Goal: Task Accomplishment & Management: Manage account settings

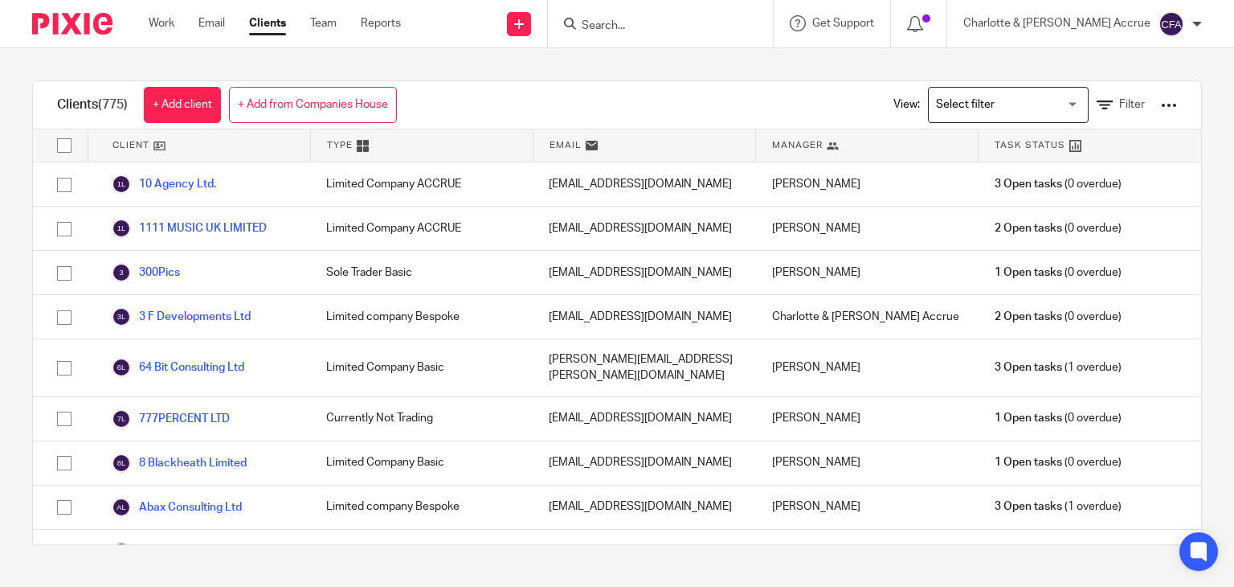
click at [682, 34] on div at bounding box center [660, 23] width 225 height 47
click at [681, 22] on input "Search" at bounding box center [652, 26] width 145 height 14
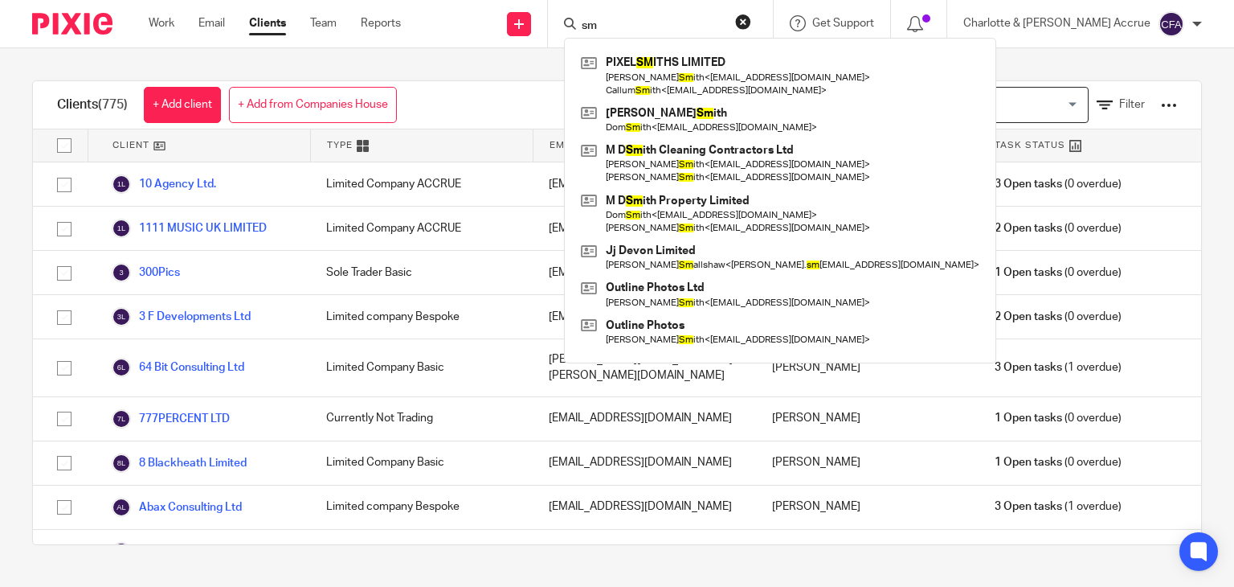
type input "s"
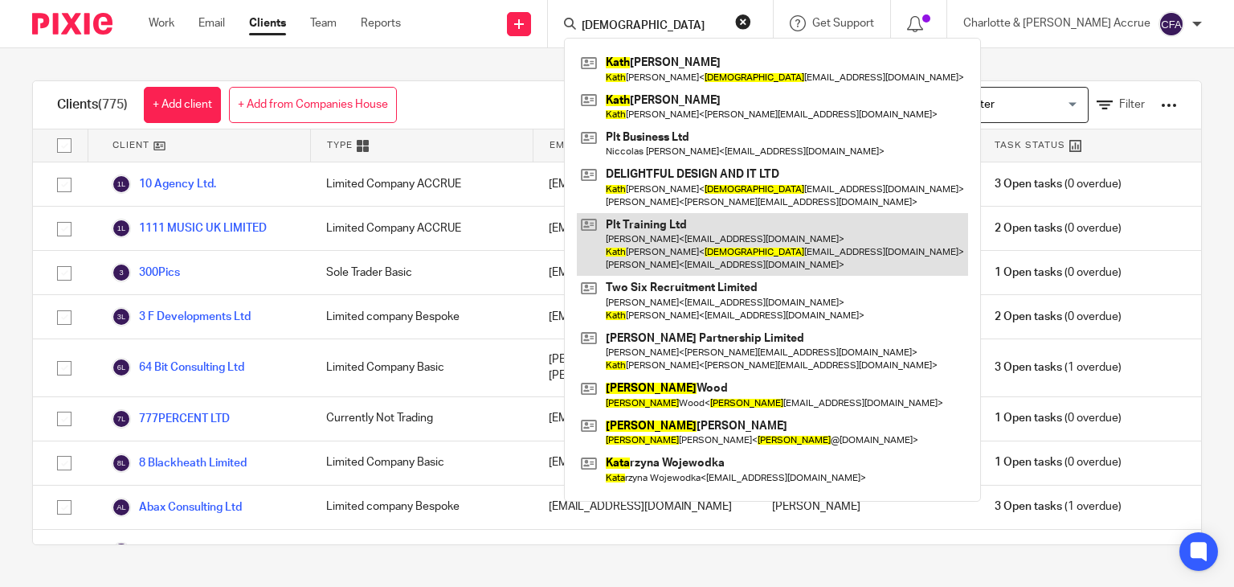
type input "kath"
click at [736, 235] on link at bounding box center [772, 244] width 391 height 63
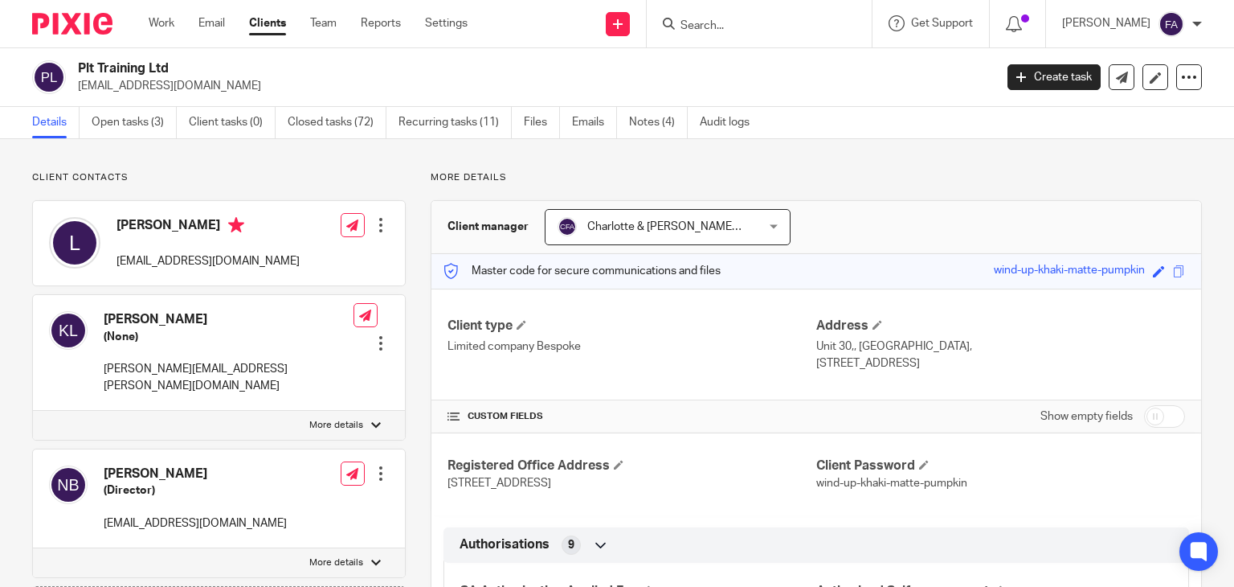
click at [336, 419] on p "More details" at bounding box center [336, 425] width 54 height 13
click at [33, 411] on input "More details" at bounding box center [32, 410] width 1 height 1
checkbox input "true"
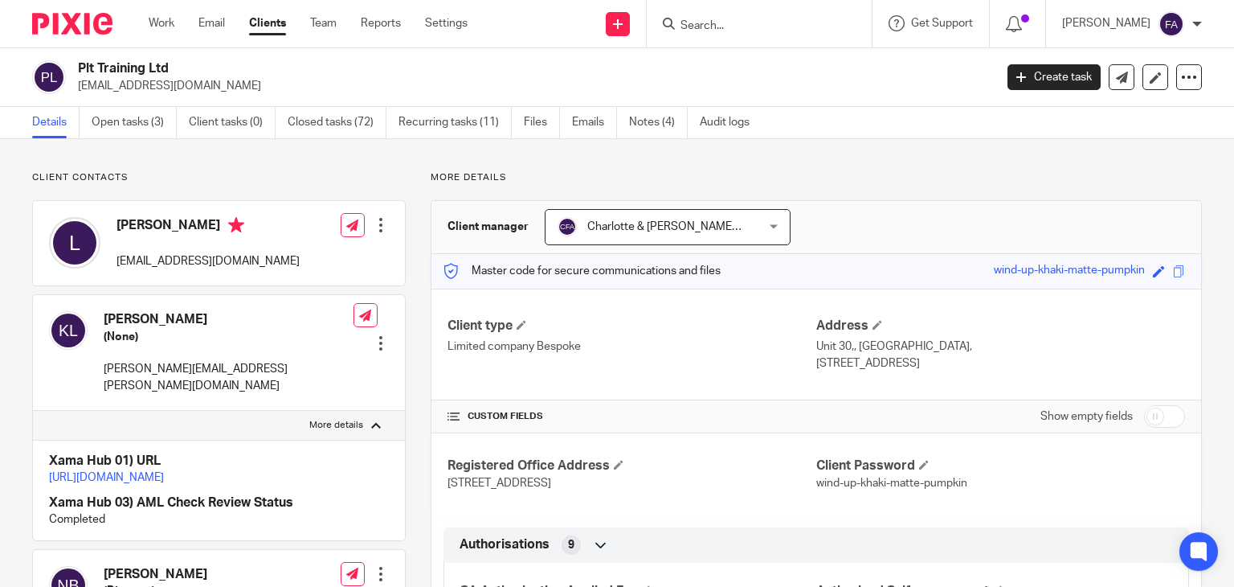
click at [729, 34] on div at bounding box center [759, 23] width 225 height 47
click at [731, 25] on input "Search" at bounding box center [751, 26] width 145 height 14
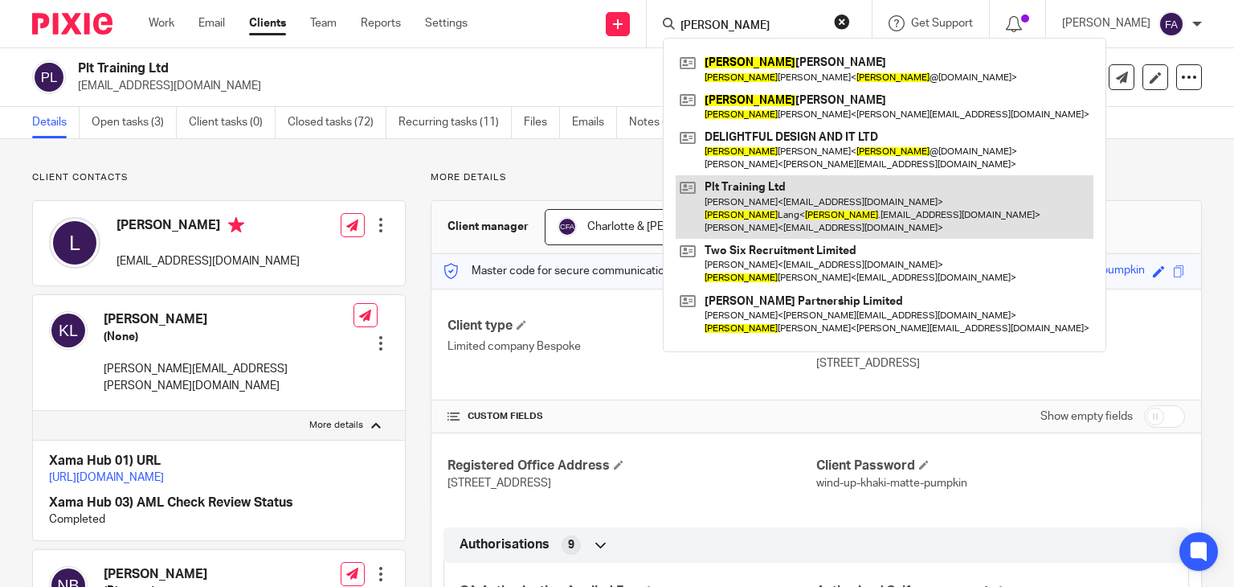
type input "[PERSON_NAME]"
click at [874, 209] on link at bounding box center [885, 206] width 418 height 63
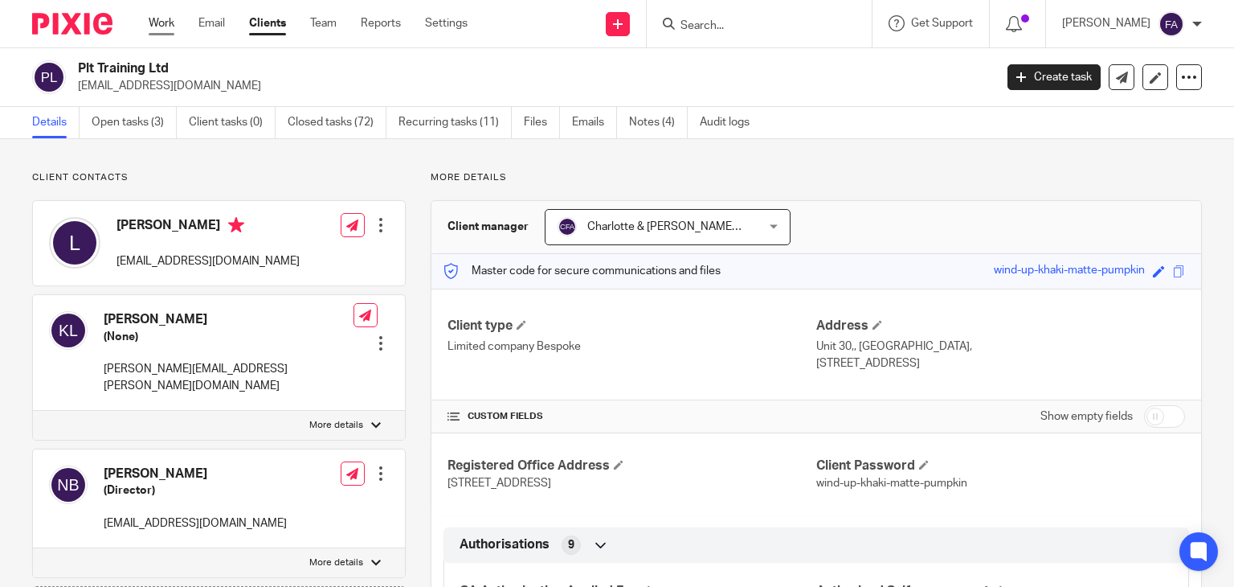
click at [155, 19] on link "Work" at bounding box center [162, 23] width 26 height 16
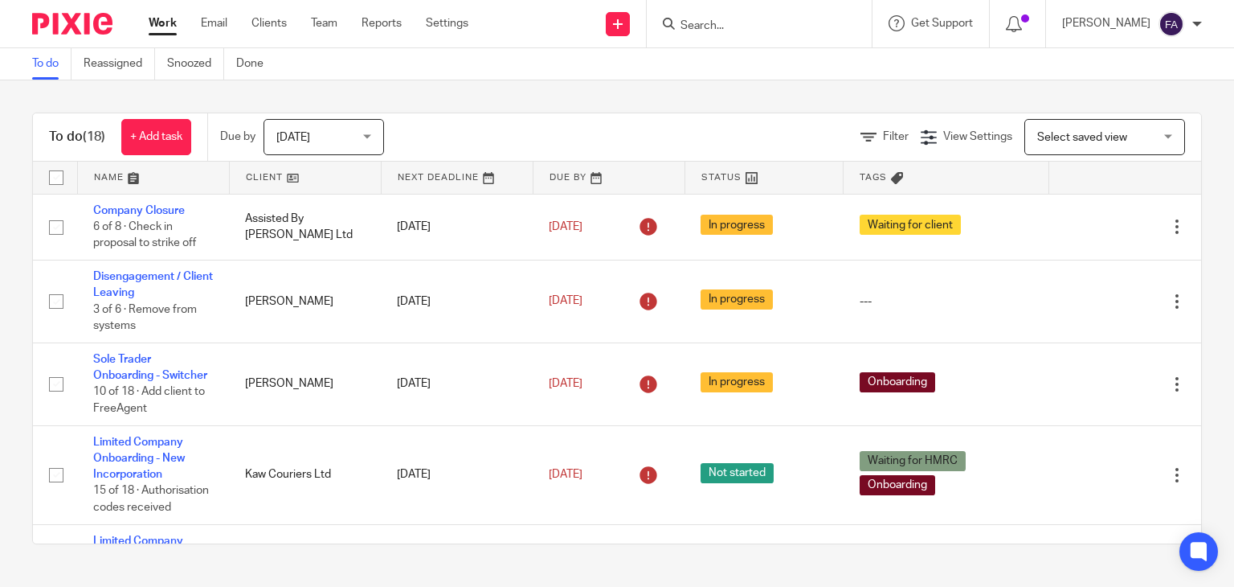
click at [742, 28] on input "Search" at bounding box center [751, 26] width 145 height 14
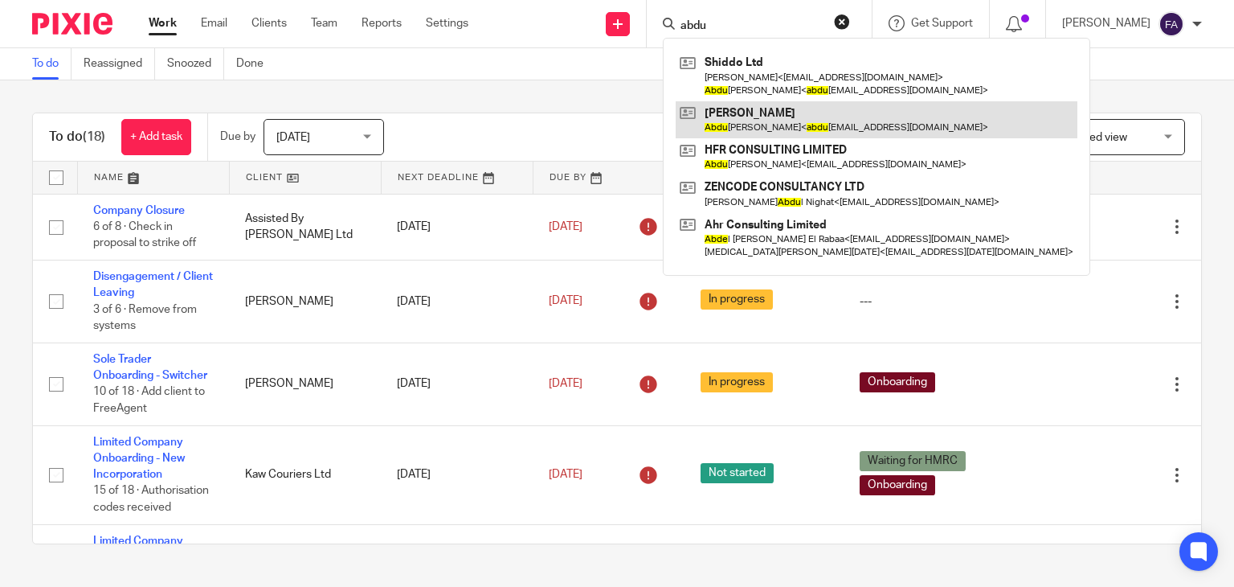
type input "abdu"
click at [799, 120] on link at bounding box center [877, 119] width 402 height 37
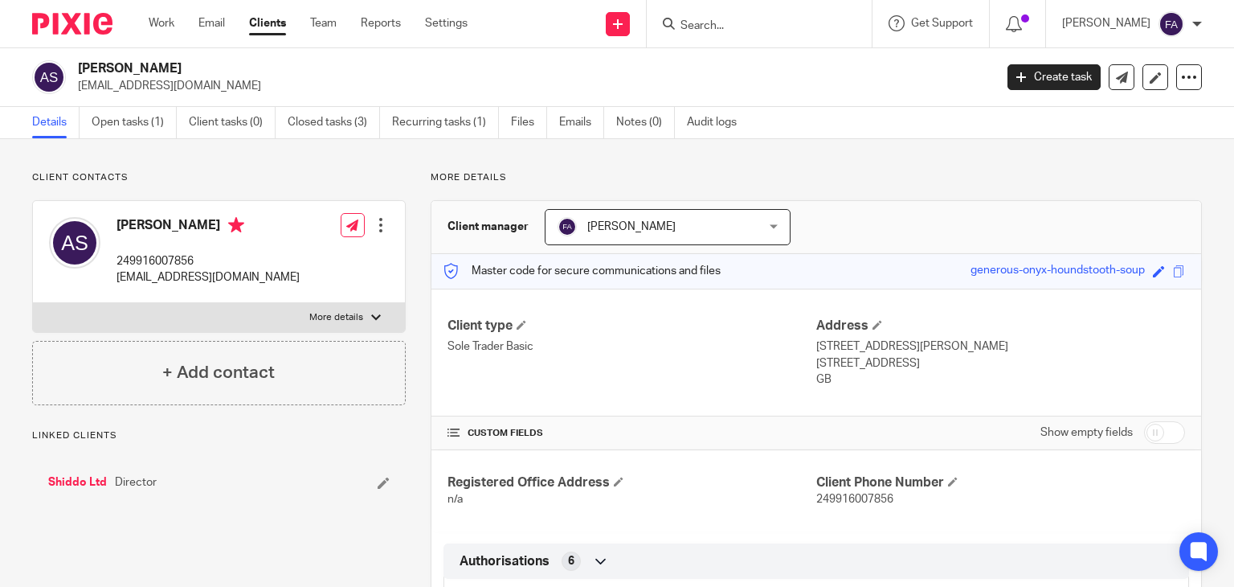
click at [375, 221] on div at bounding box center [381, 225] width 16 height 16
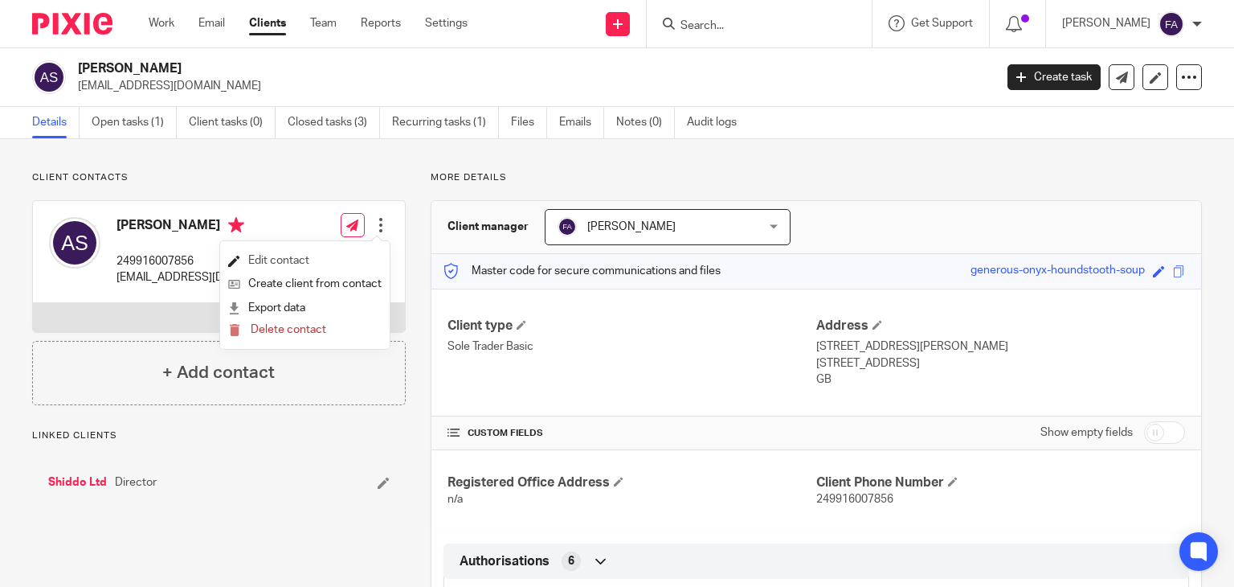
click at [297, 255] on link "Edit contact" at bounding box center [304, 260] width 153 height 23
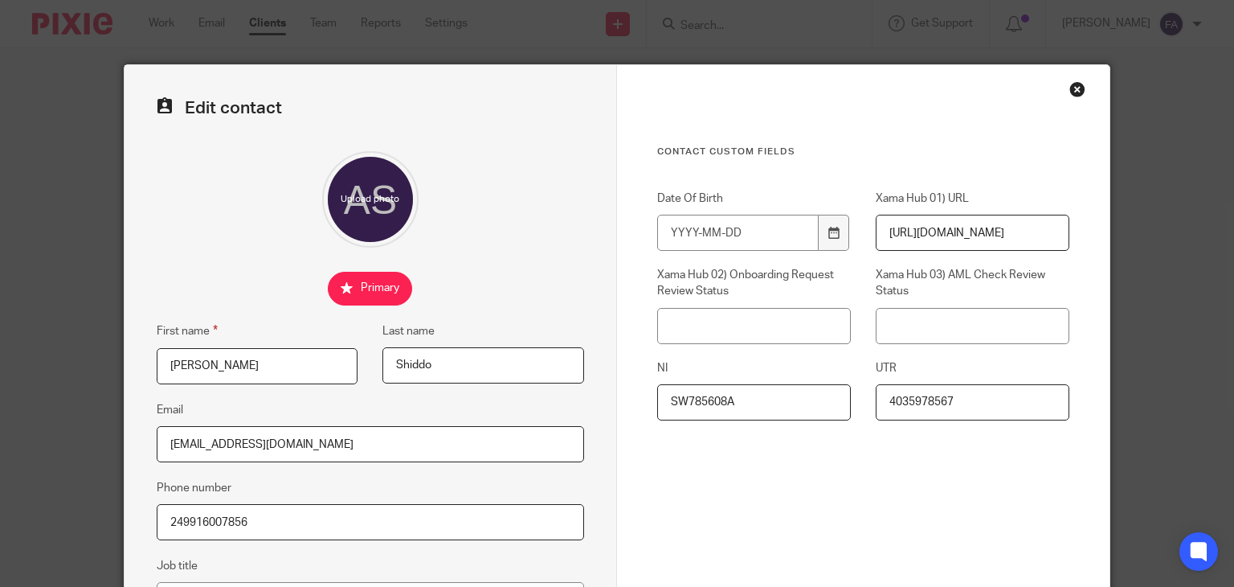
click at [333, 517] on input "249916007856" at bounding box center [370, 522] width 427 height 36
paste input "07377824865"
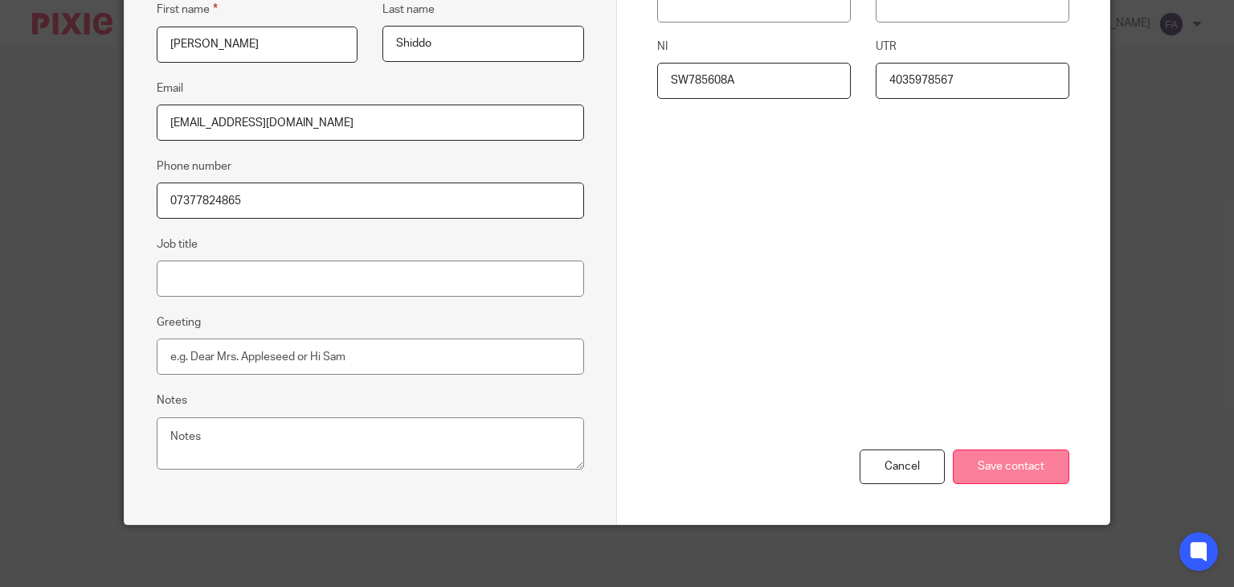
type input "07377824865"
click at [987, 450] on input "Save contact" at bounding box center [1011, 466] width 117 height 35
click at [978, 457] on input "Save contact" at bounding box center [1011, 466] width 117 height 35
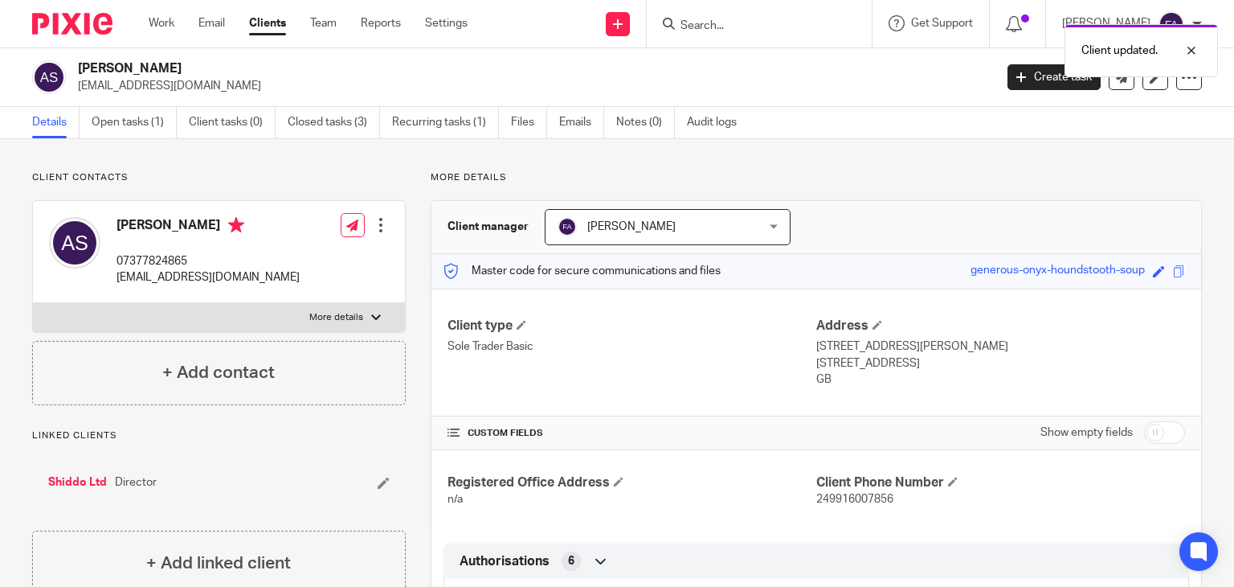
click at [725, 23] on div "Client updated." at bounding box center [917, 46] width 601 height 61
click at [1190, 52] on div at bounding box center [1179, 50] width 43 height 19
click at [824, 19] on input "Search" at bounding box center [751, 26] width 145 height 14
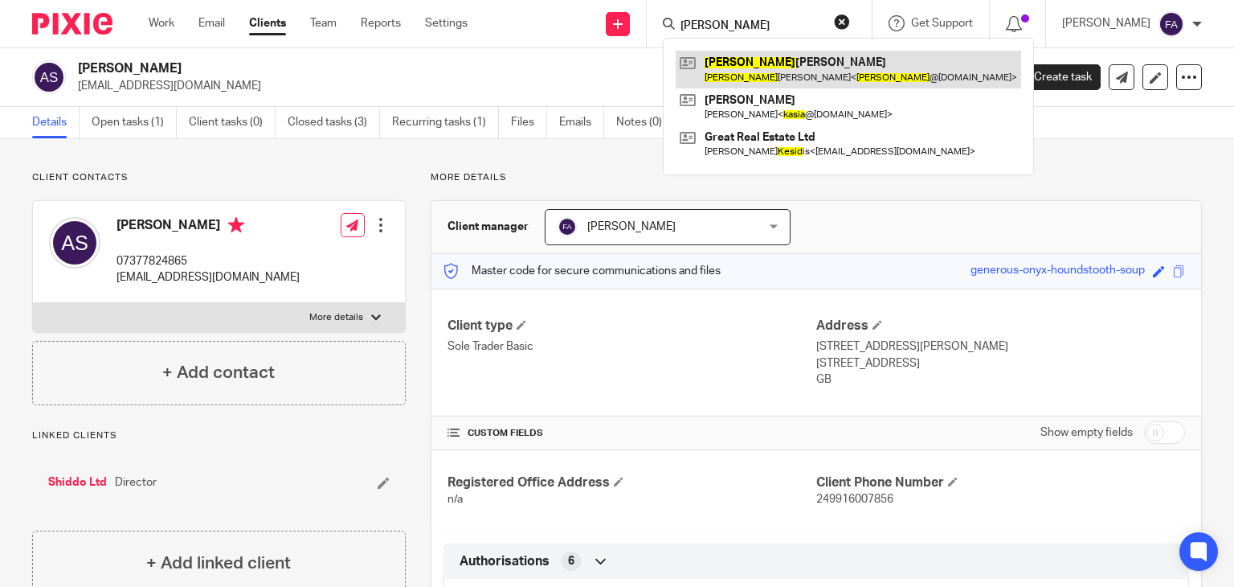
type input "kesia"
click at [786, 72] on link at bounding box center [848, 69] width 345 height 37
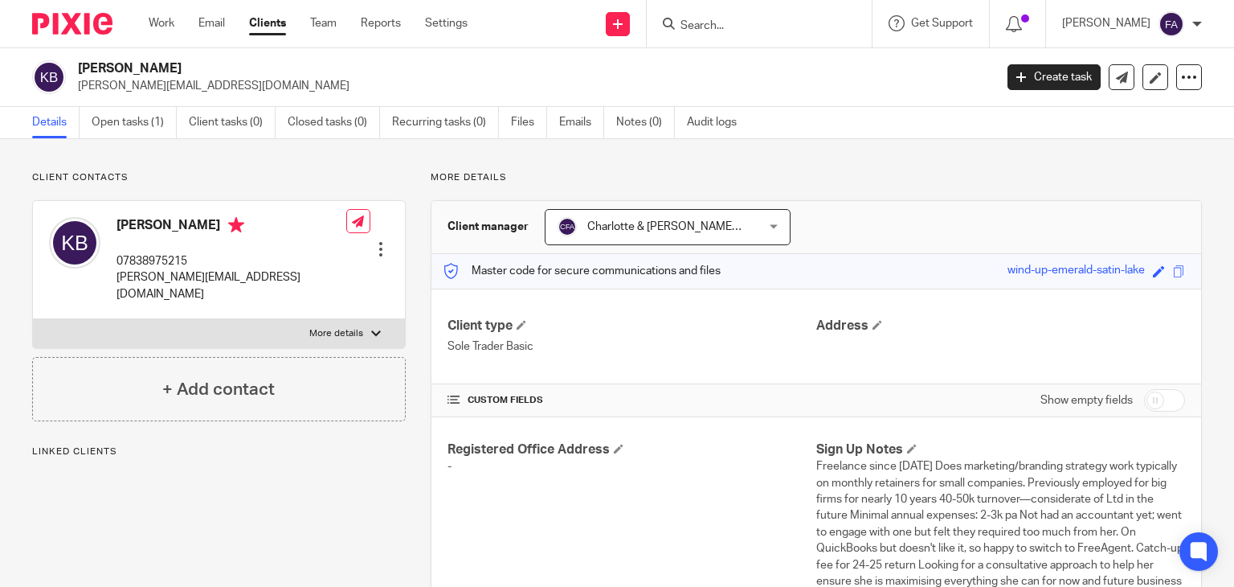
click at [105, 90] on p "[PERSON_NAME][EMAIL_ADDRESS][DOMAIN_NAME]" at bounding box center [531, 86] width 906 height 16
copy main "[PERSON_NAME][EMAIL_ADDRESS][DOMAIN_NAME] Create task Update from Companies Hou…"
click at [739, 24] on input "Search" at bounding box center [751, 26] width 145 height 14
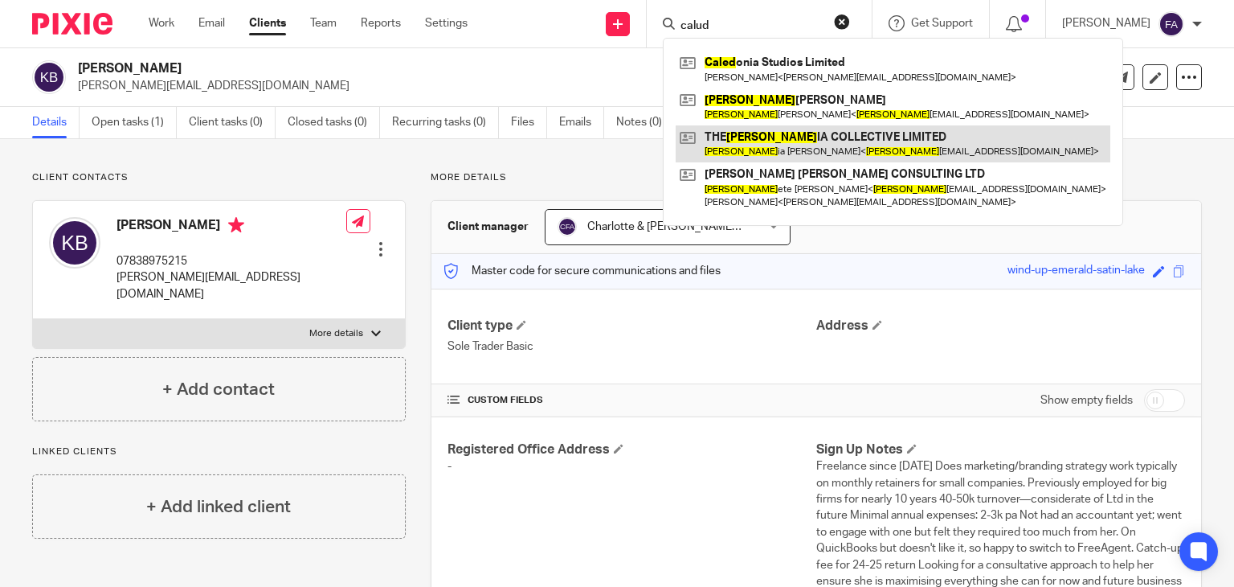
type input "calud"
click at [773, 142] on link at bounding box center [893, 143] width 435 height 37
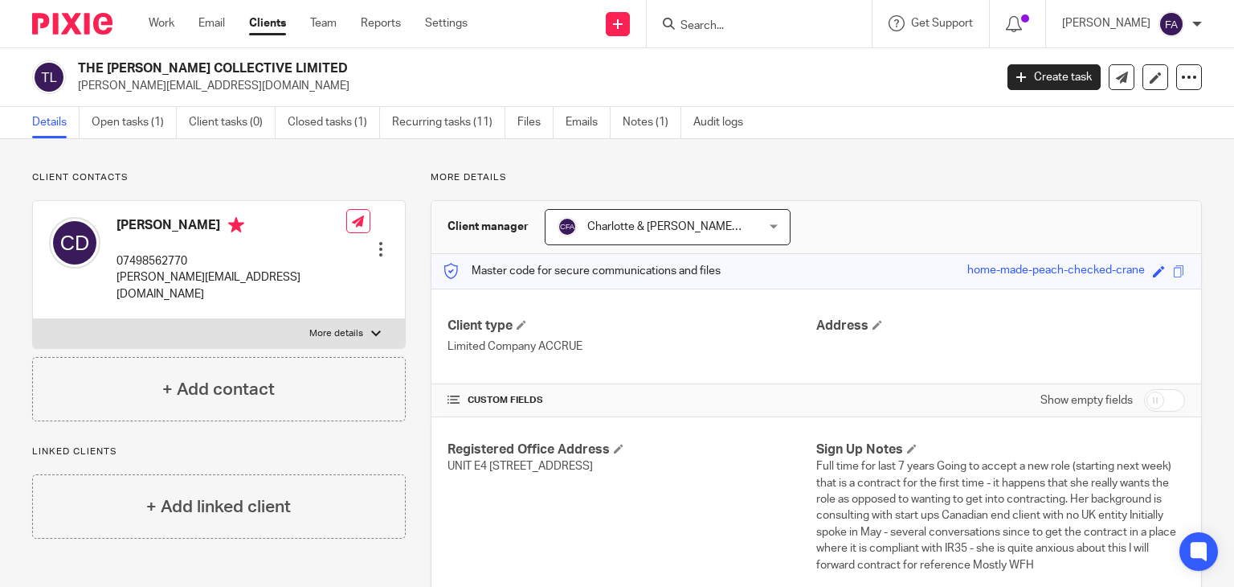
click at [135, 261] on p "07498562770" at bounding box center [232, 261] width 230 height 16
copy div "07498562770"
click at [733, 20] on input "Search" at bounding box center [751, 26] width 145 height 14
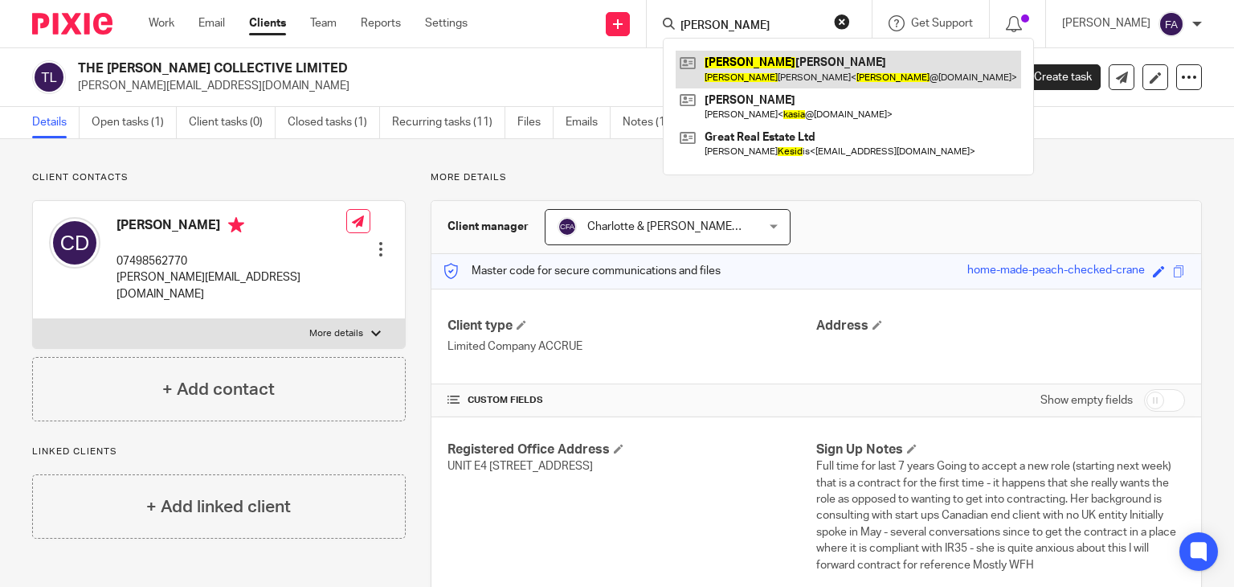
type input "kesia"
click at [772, 67] on link at bounding box center [848, 69] width 345 height 37
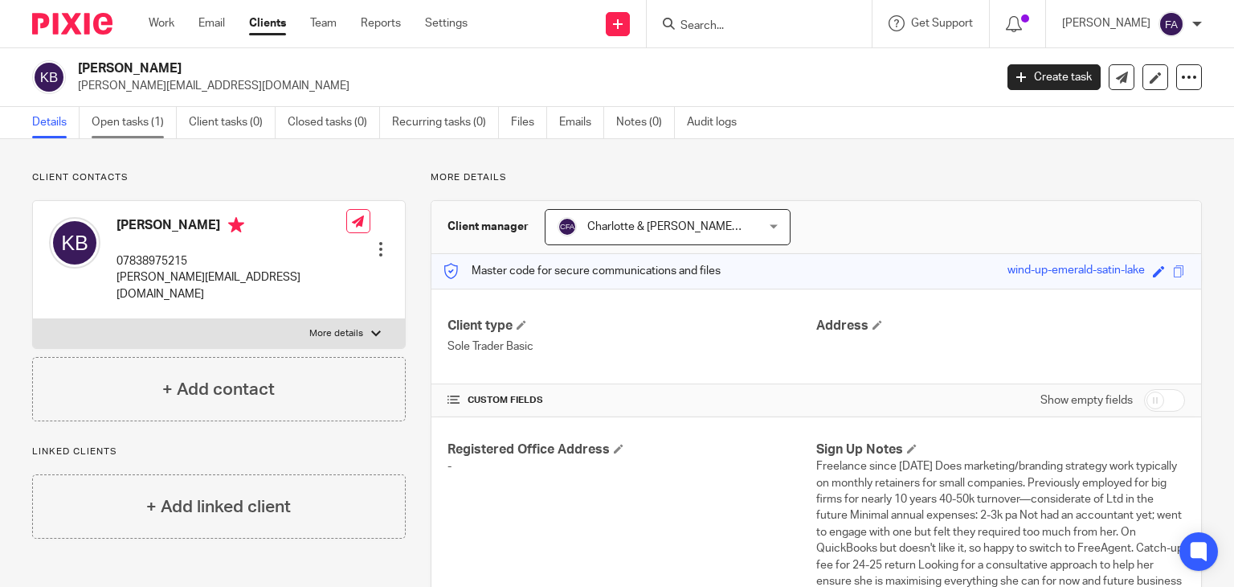
click at [138, 121] on link "Open tasks (1)" at bounding box center [134, 122] width 85 height 31
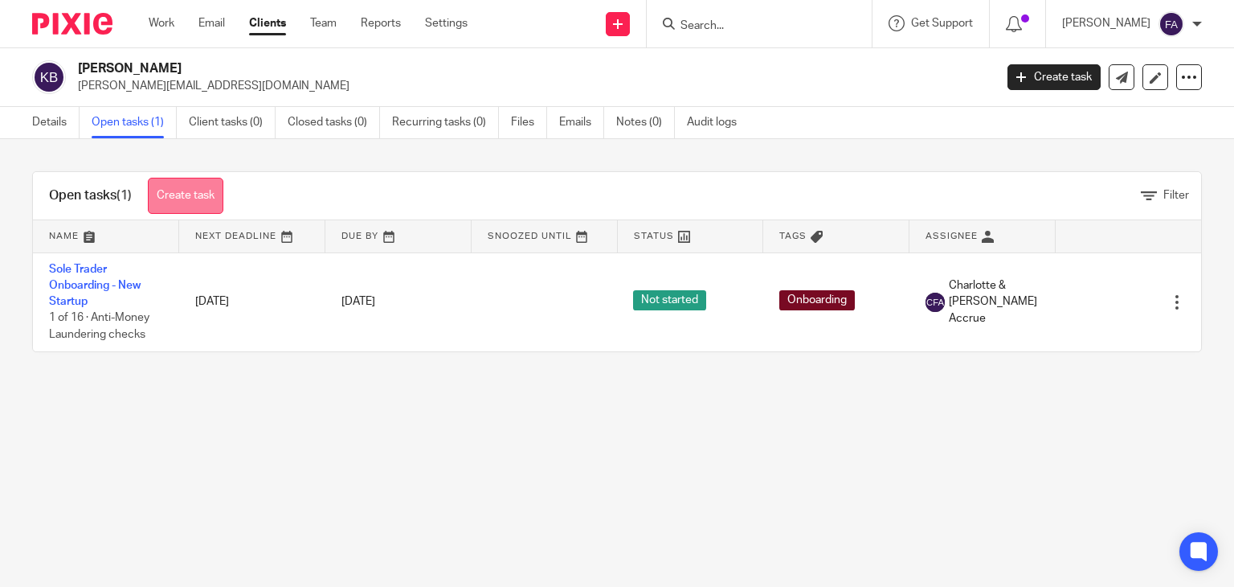
click at [186, 184] on link "Create task" at bounding box center [186, 196] width 76 height 36
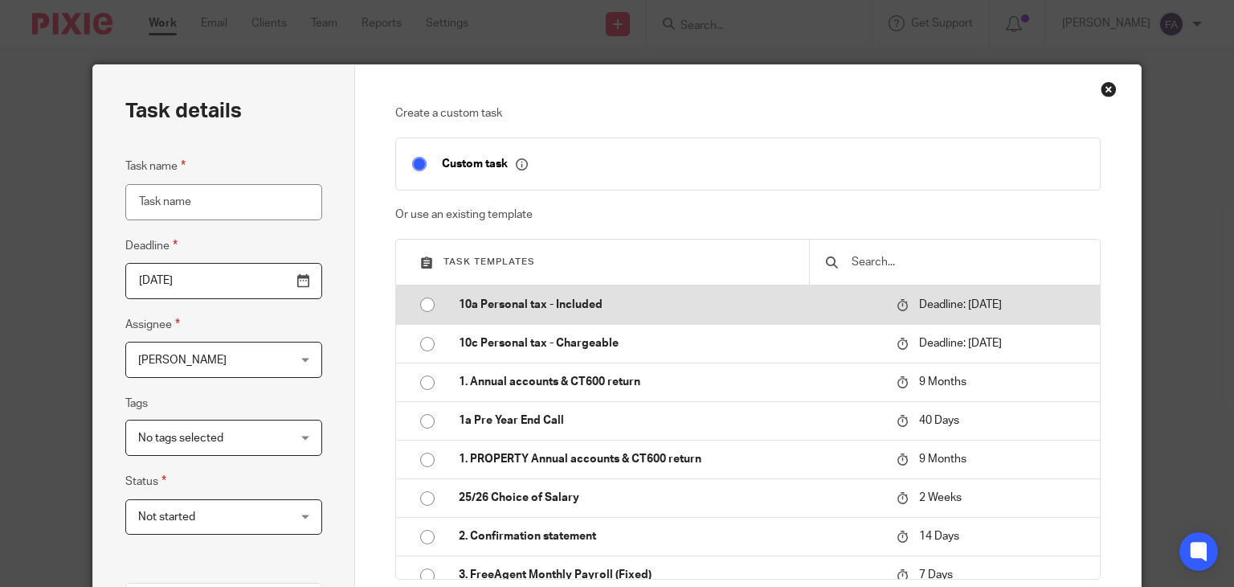
click at [617, 313] on p "10a Personal tax - Included" at bounding box center [670, 304] width 422 height 16
type input "[DATE]"
type input "10a Personal tax - Included"
checkbox input "false"
radio input "true"
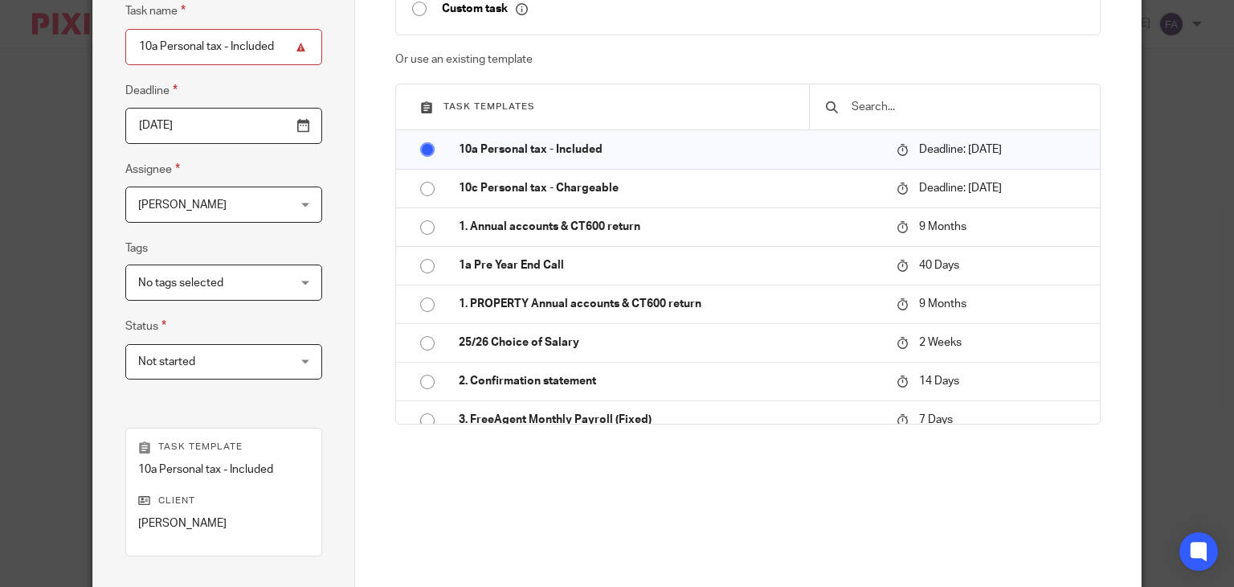
scroll to position [155, 0]
click at [292, 202] on div "Finn Austin Finn Austin" at bounding box center [223, 204] width 197 height 36
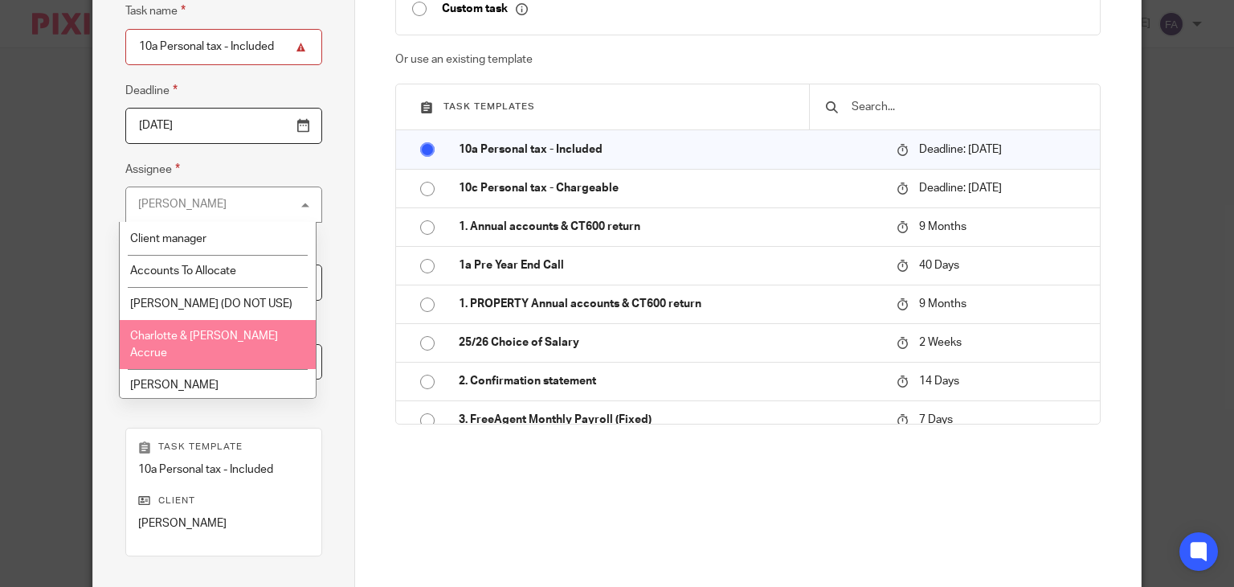
click at [221, 333] on span "Charlotte & [PERSON_NAME] Accrue" at bounding box center [204, 344] width 148 height 28
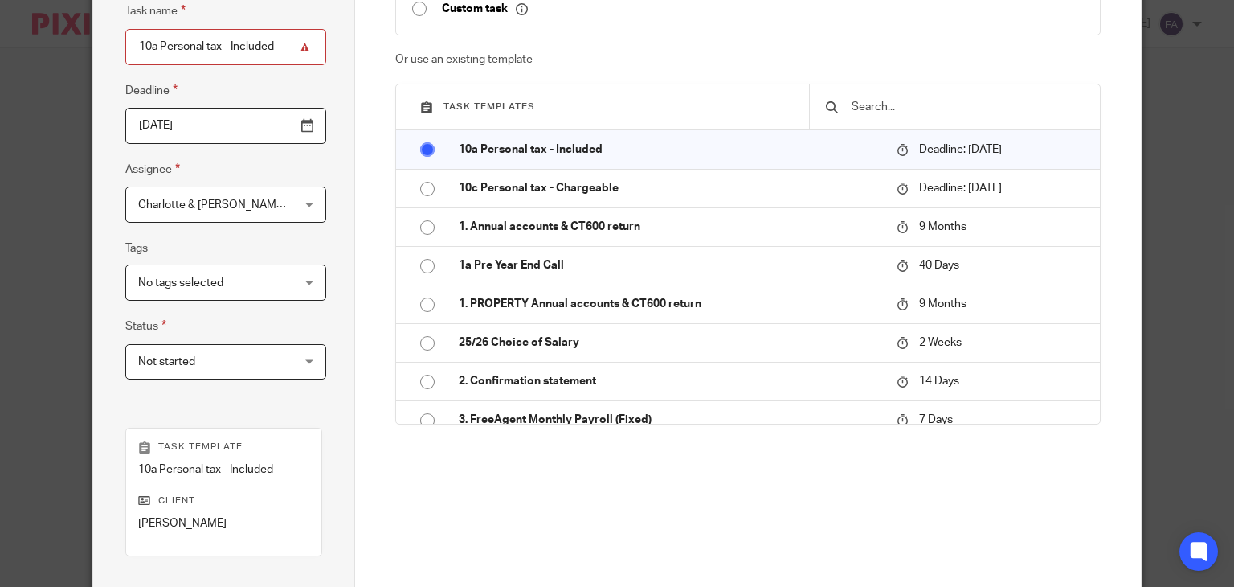
scroll to position [362, 0]
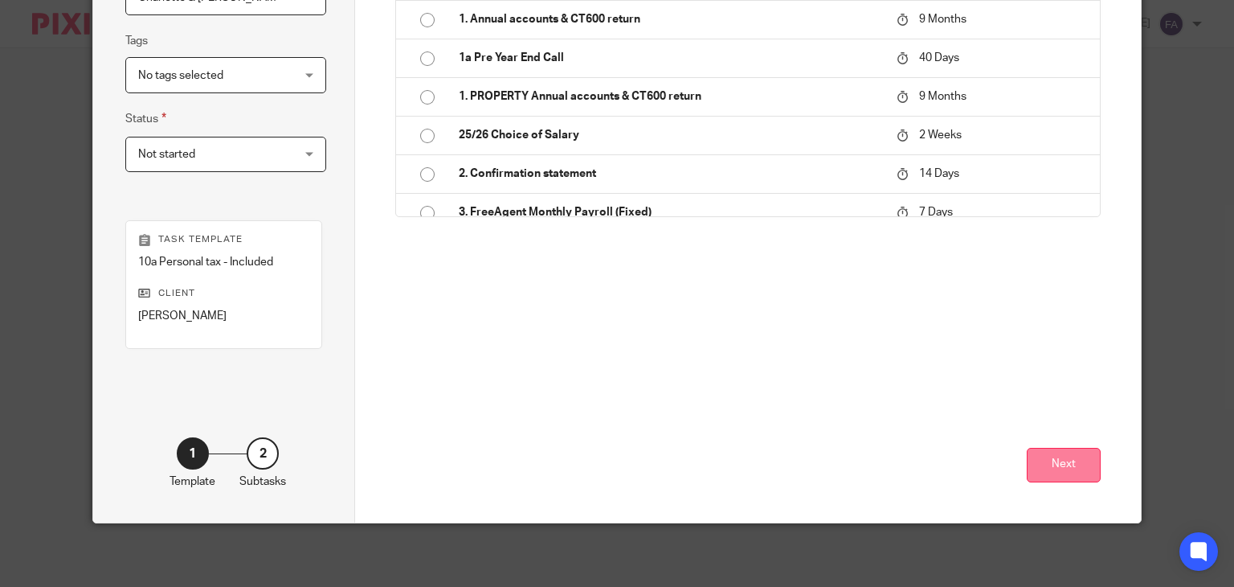
click at [1050, 474] on button "Next" at bounding box center [1064, 465] width 74 height 35
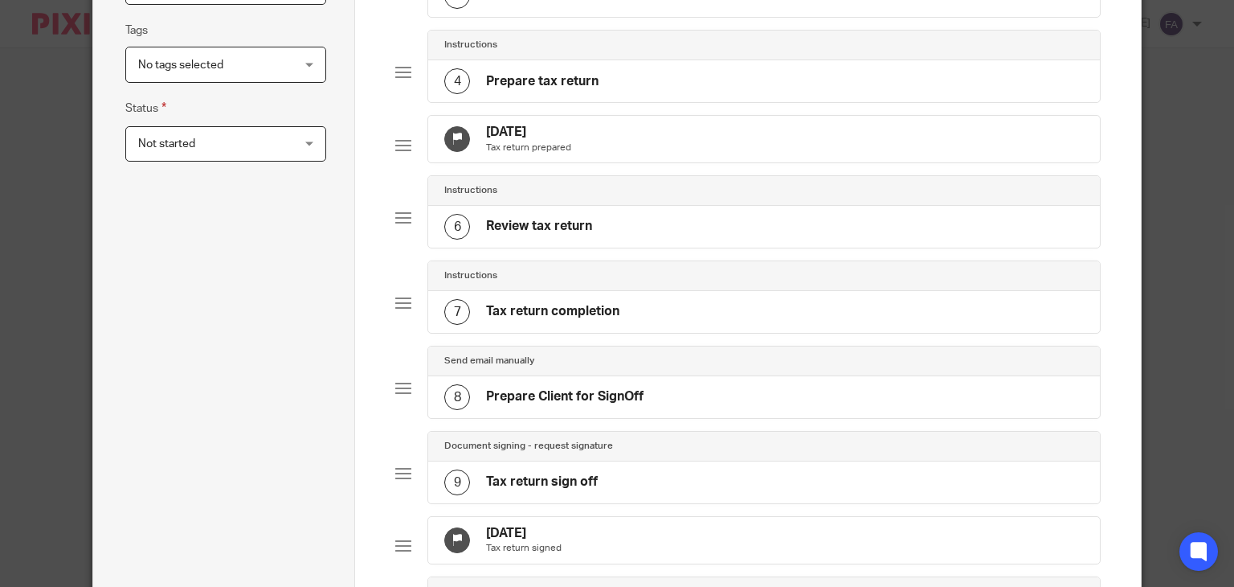
scroll to position [881, 0]
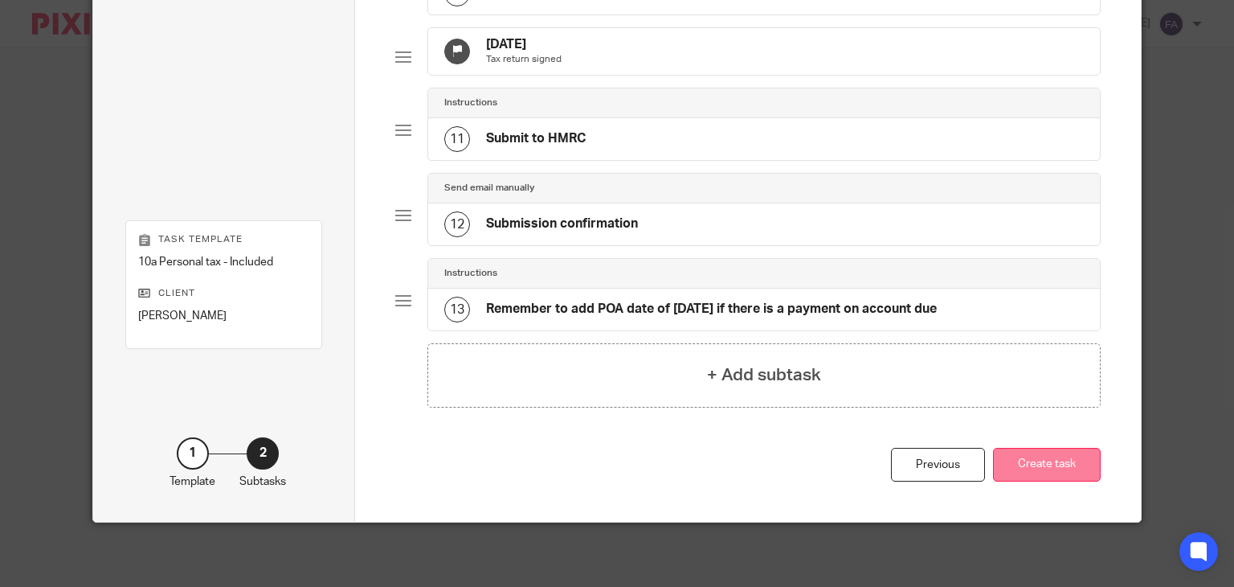
click at [1004, 448] on button "Create task" at bounding box center [1047, 465] width 108 height 35
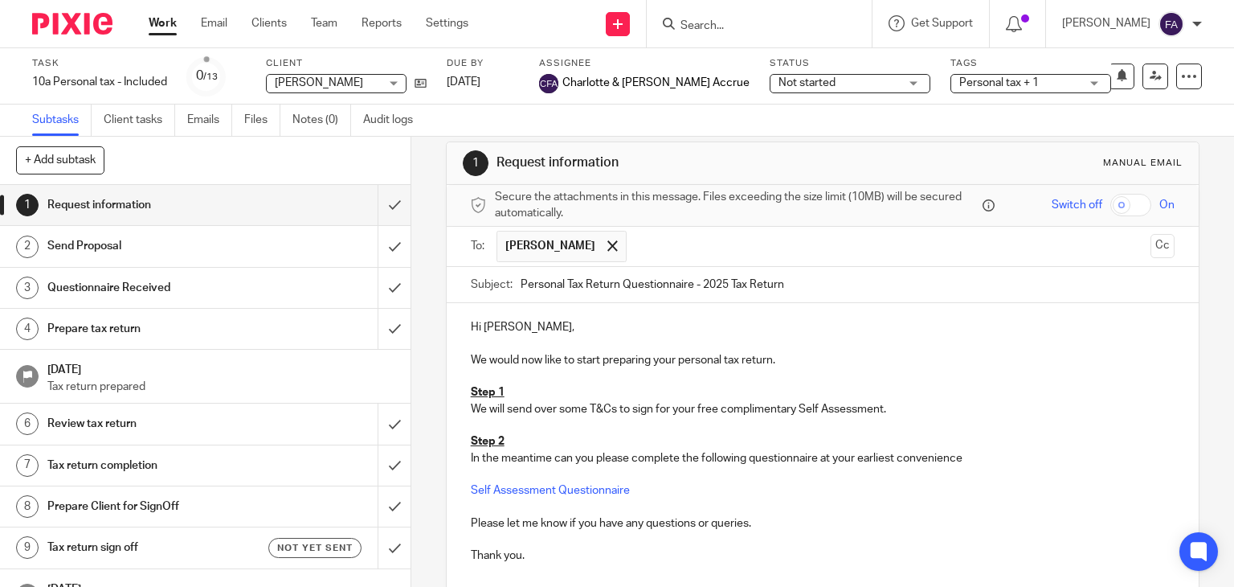
scroll to position [18, 0]
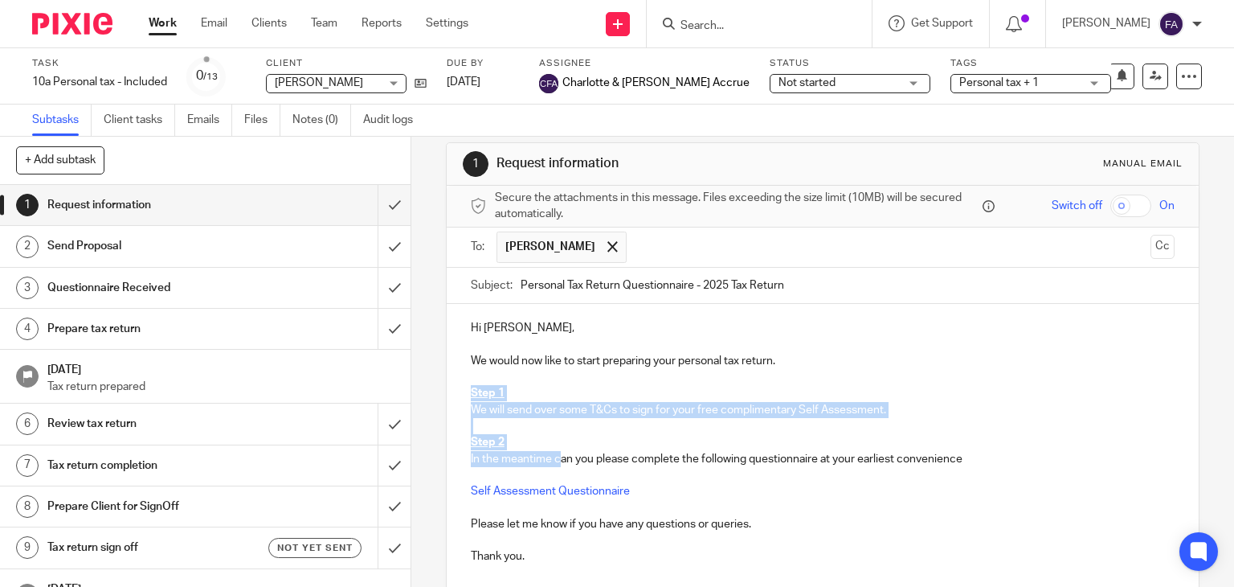
drag, startPoint x: 554, startPoint y: 460, endPoint x: 464, endPoint y: 399, distance: 109.9
click at [464, 399] on div "Hi Kesia, We would now like to start preparing your personal tax return. Step 1…" at bounding box center [823, 440] width 753 height 272
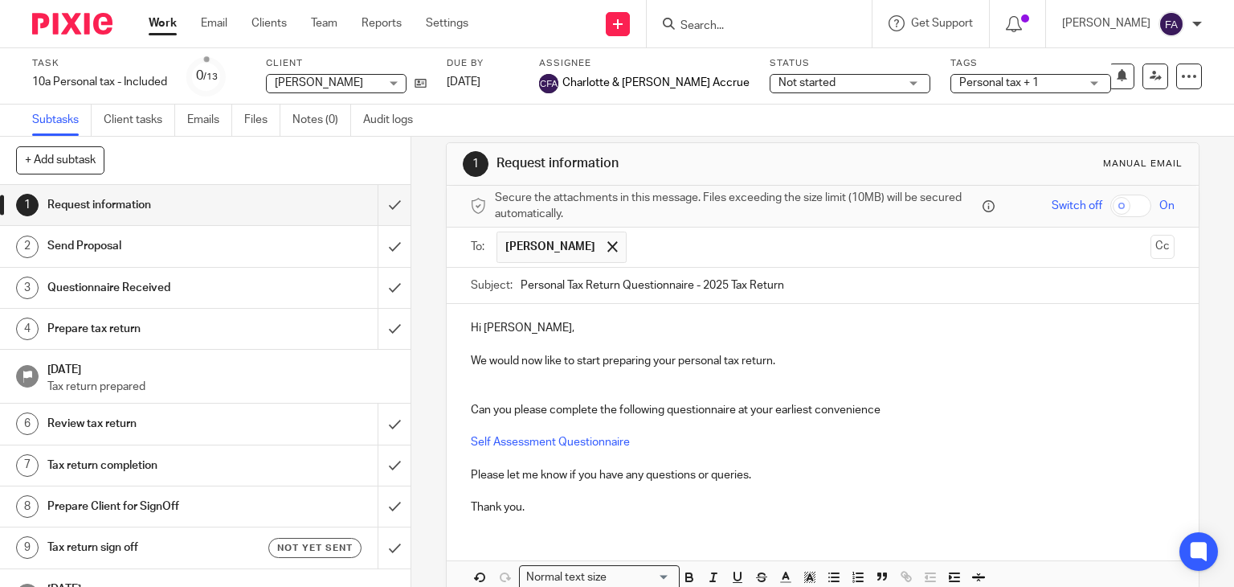
click at [464, 399] on div "Hi Kesia, We would now like to start preparing your personal tax return. Can yo…" at bounding box center [823, 415] width 753 height 223
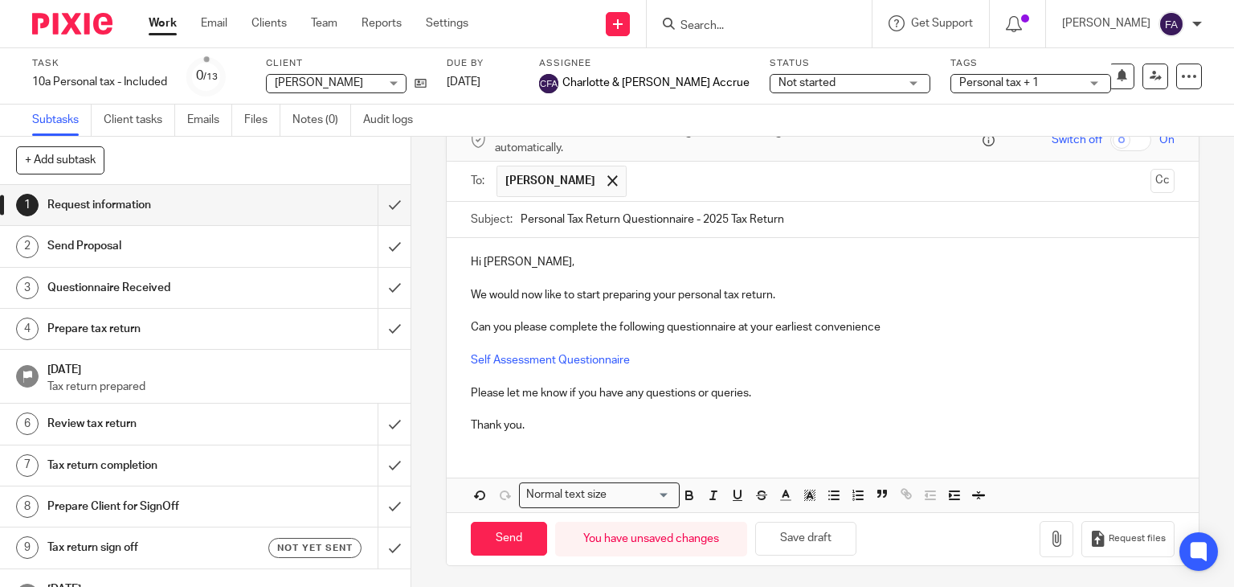
scroll to position [84, 0]
click at [481, 522] on input "Send" at bounding box center [509, 539] width 76 height 35
type input "Sent"
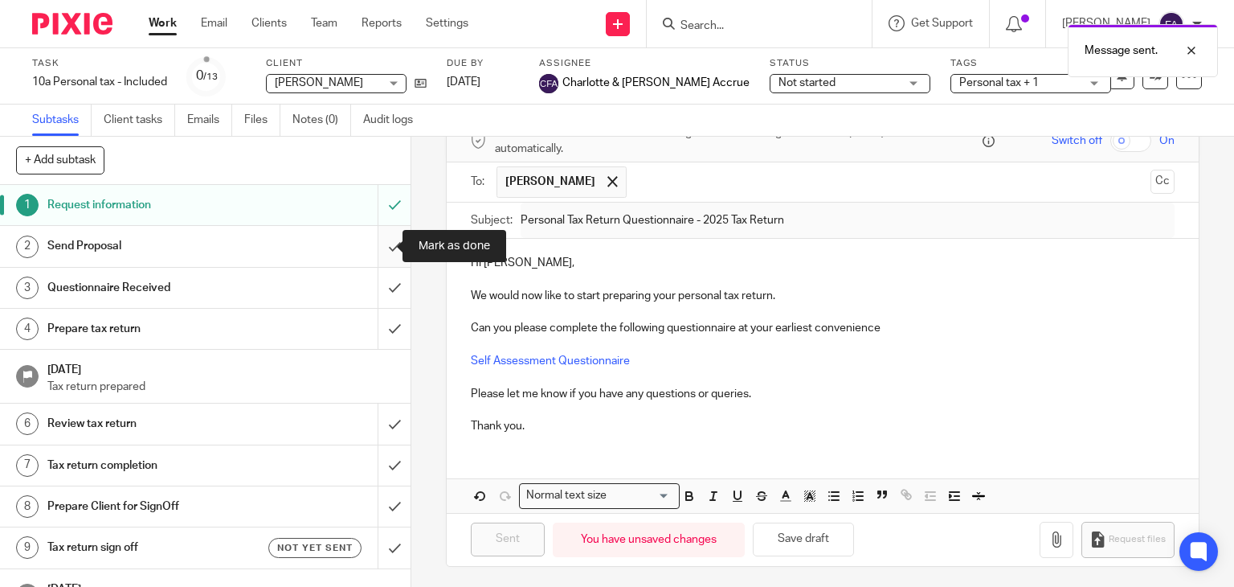
click at [366, 243] on input "submit" at bounding box center [205, 246] width 411 height 40
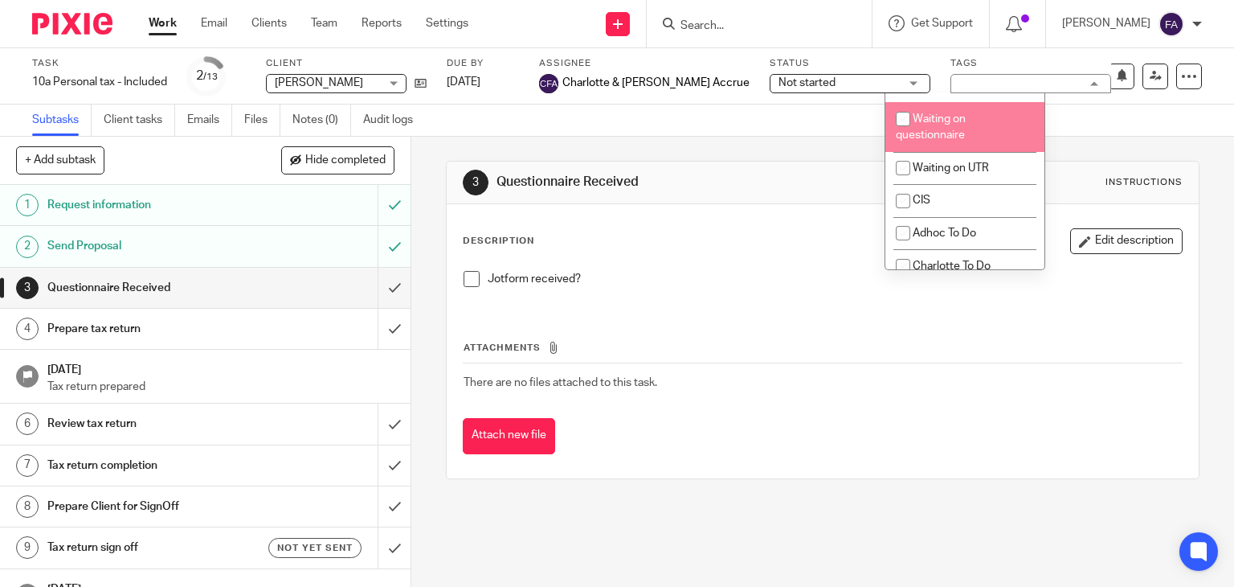
scroll to position [1379, 0]
click at [931, 141] on span "Waiting on questionnaire" at bounding box center [931, 127] width 70 height 28
checkbox input "true"
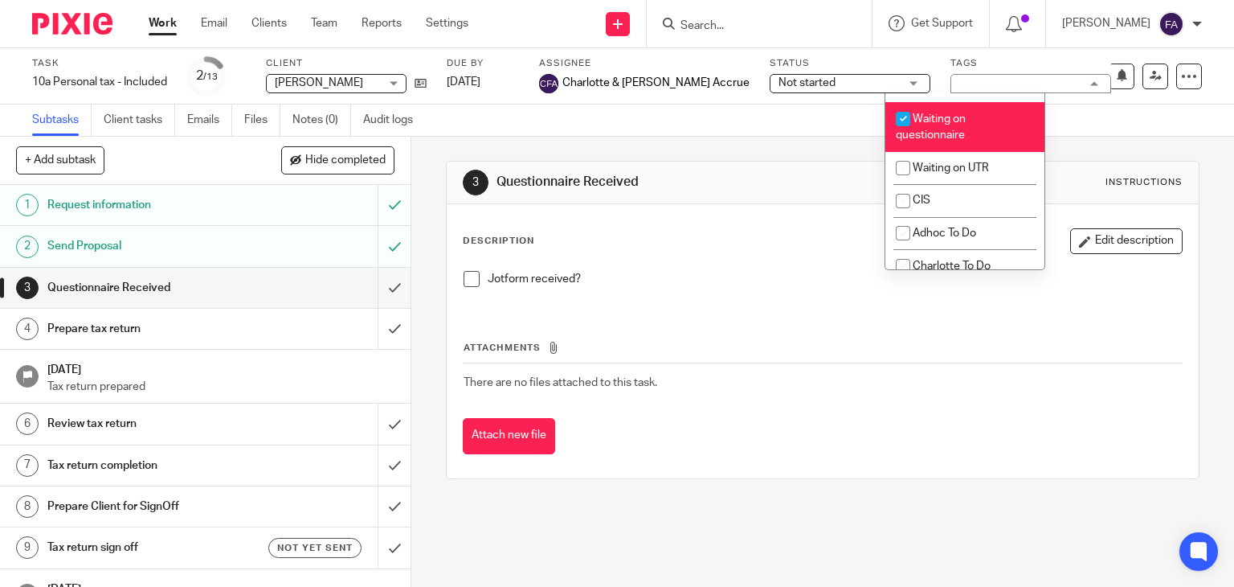
click at [765, 133] on div "Subtasks Client tasks Emails Files Notes (0) Audit logs" at bounding box center [617, 120] width 1234 height 32
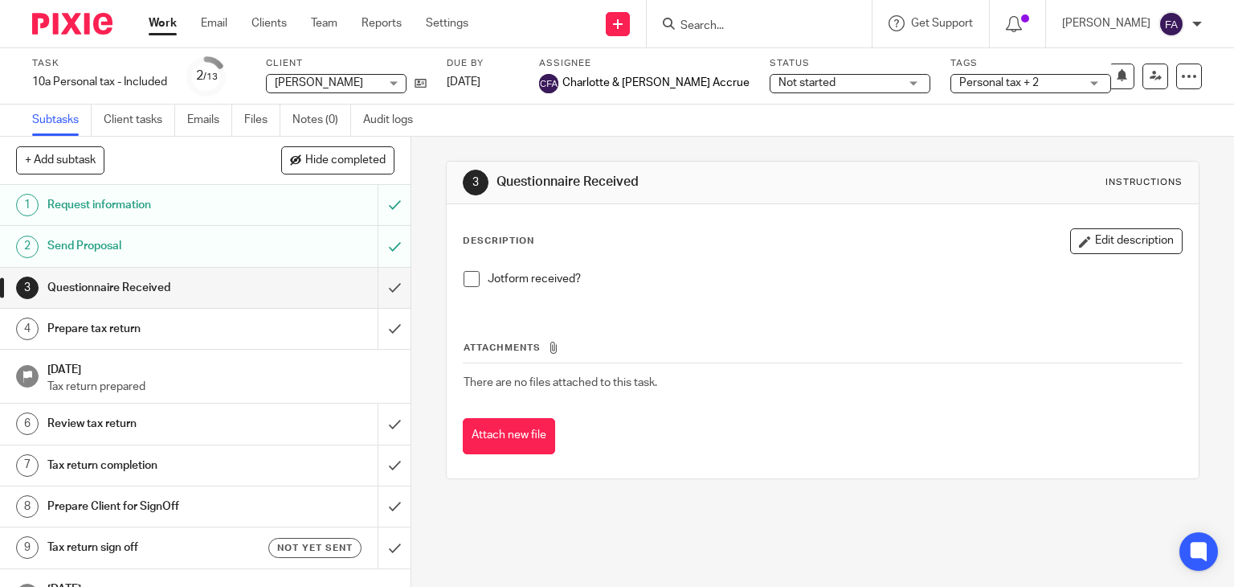
click at [167, 27] on link "Work" at bounding box center [163, 23] width 28 height 16
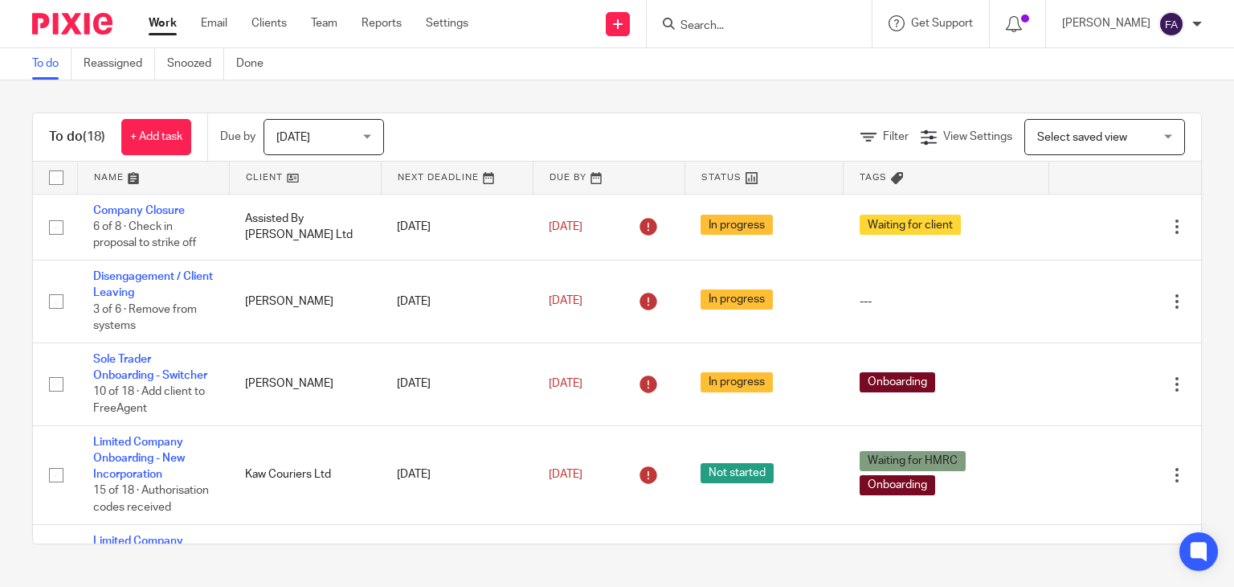
click at [766, 27] on input "Search" at bounding box center [751, 26] width 145 height 14
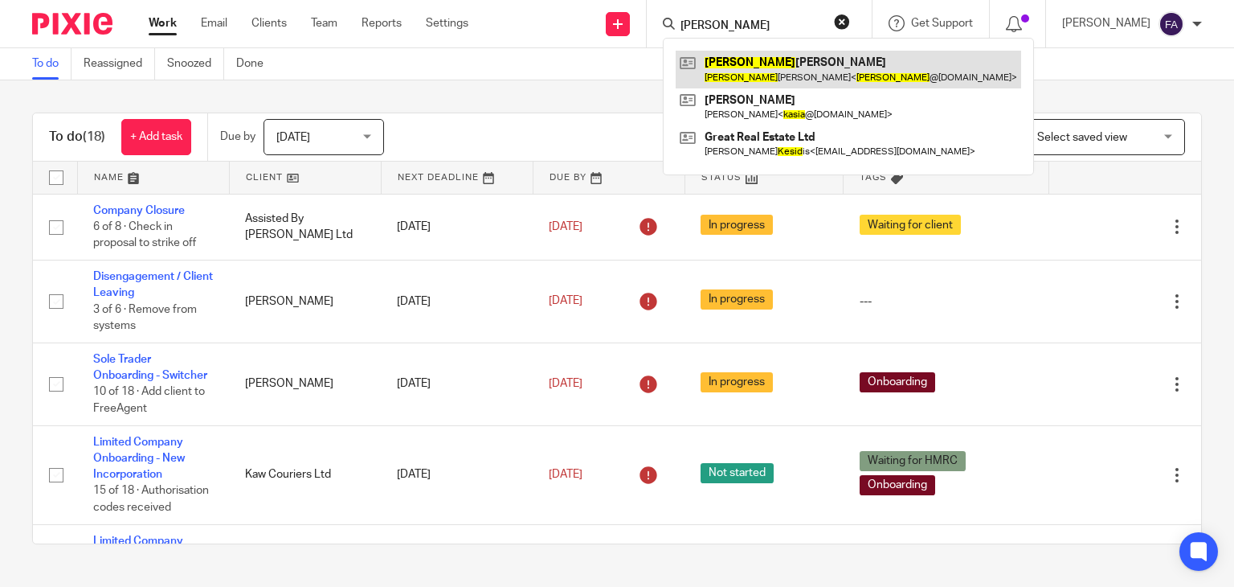
type input "kesia"
click at [771, 76] on link at bounding box center [848, 69] width 345 height 37
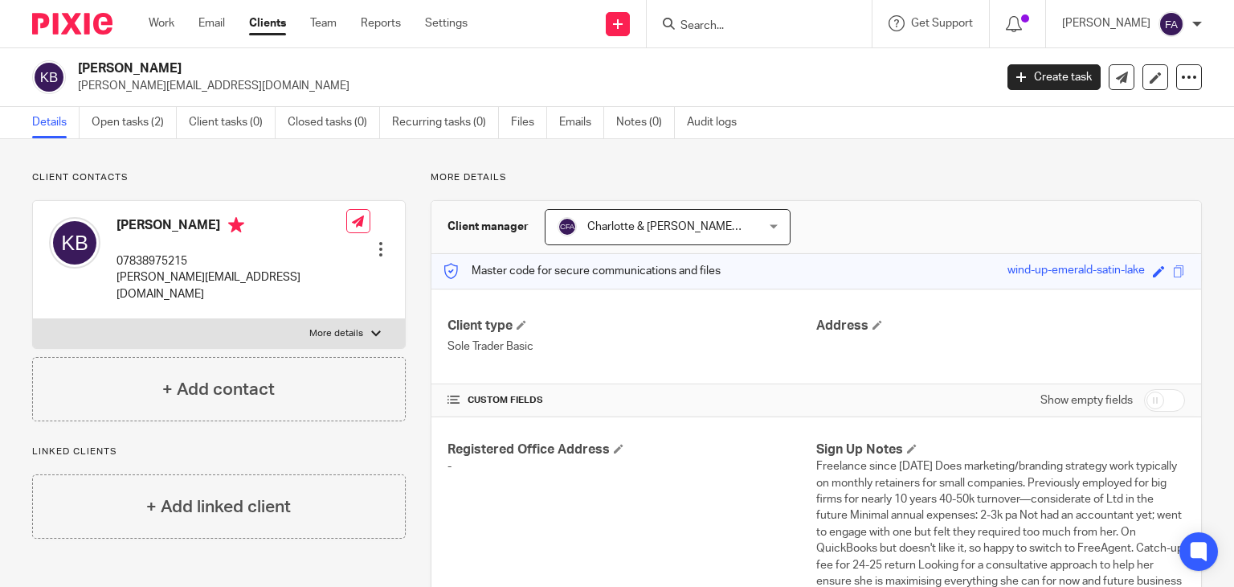
click at [138, 78] on p "[PERSON_NAME][EMAIL_ADDRESS][DOMAIN_NAME]" at bounding box center [531, 86] width 906 height 16
click at [139, 68] on h2 "[PERSON_NAME]" at bounding box center [440, 68] width 725 height 17
copy div "[PERSON_NAME]"
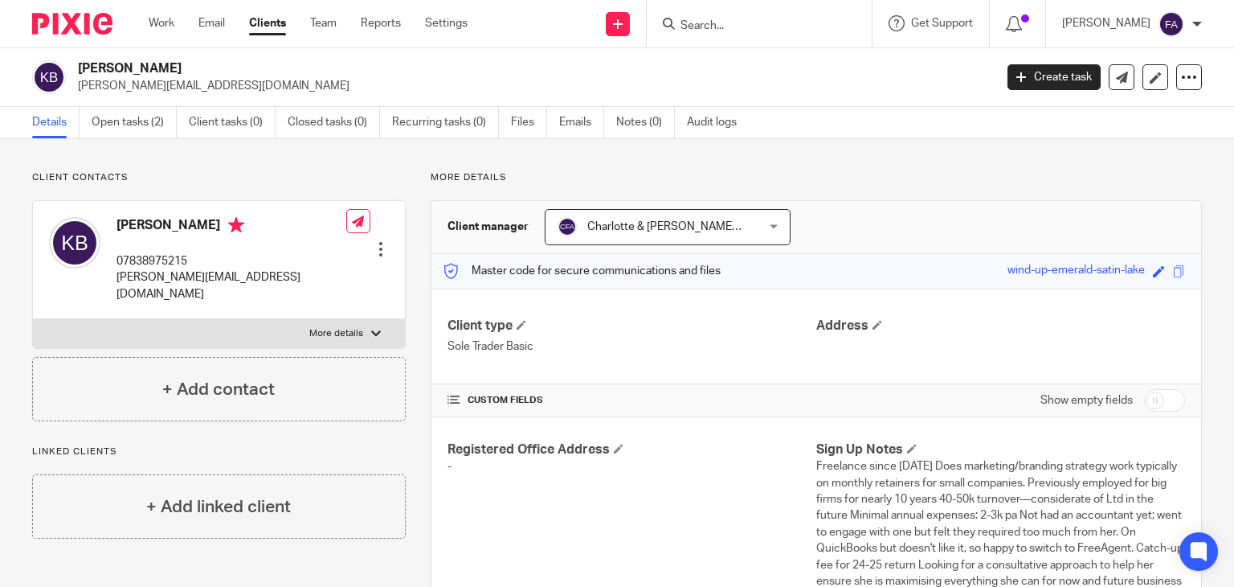
click at [135, 275] on p "kesia@kbmc.co.uk" at bounding box center [232, 285] width 230 height 33
copy div "kesia@kbmc.co.uk"
click at [750, 24] on input "Search" at bounding box center [751, 26] width 145 height 14
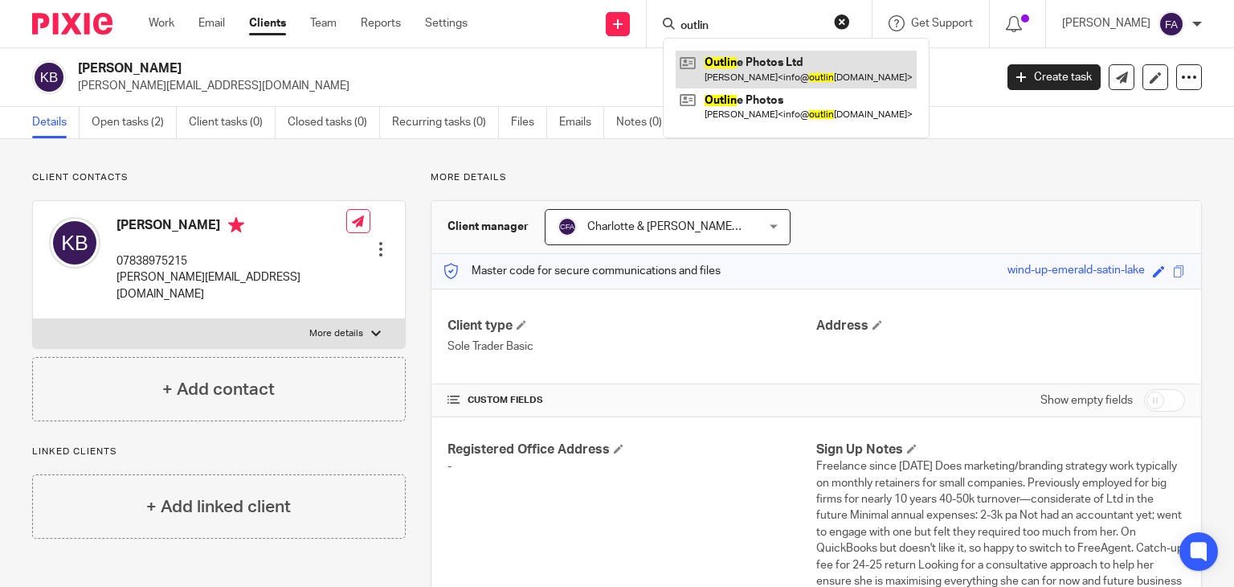
type input "outlin"
click at [764, 85] on link at bounding box center [796, 69] width 241 height 37
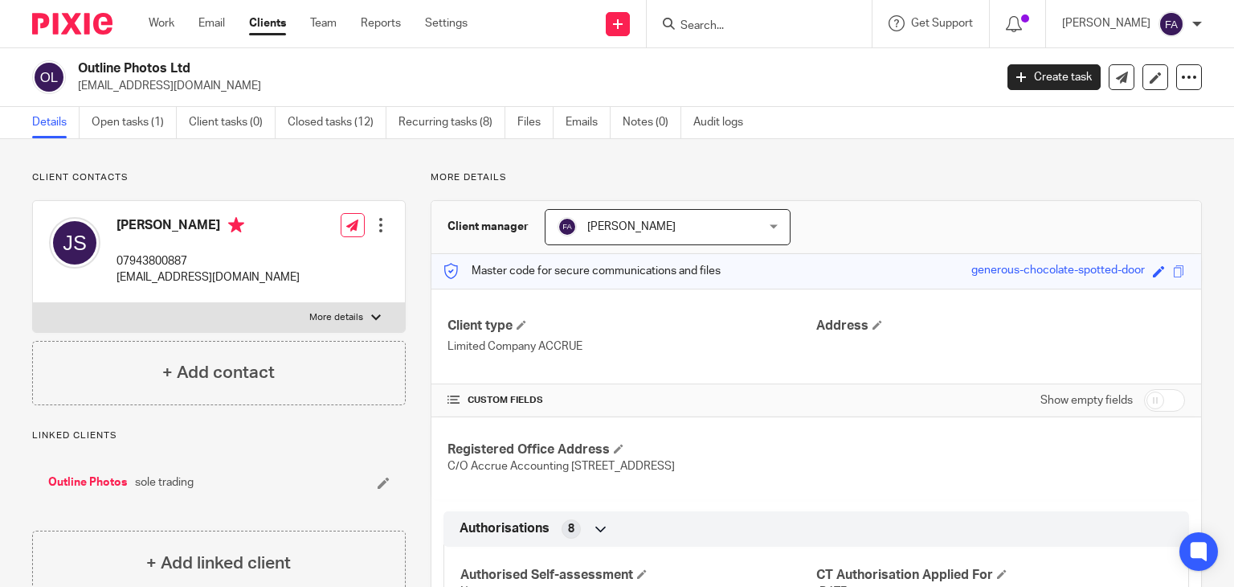
click at [138, 88] on p "[EMAIL_ADDRESS][DOMAIN_NAME]" at bounding box center [531, 86] width 906 height 16
copy main "[EMAIL_ADDRESS][DOMAIN_NAME] Create task Update from Companies House Export dat…"
click at [726, 23] on input "Search" at bounding box center [751, 26] width 145 height 14
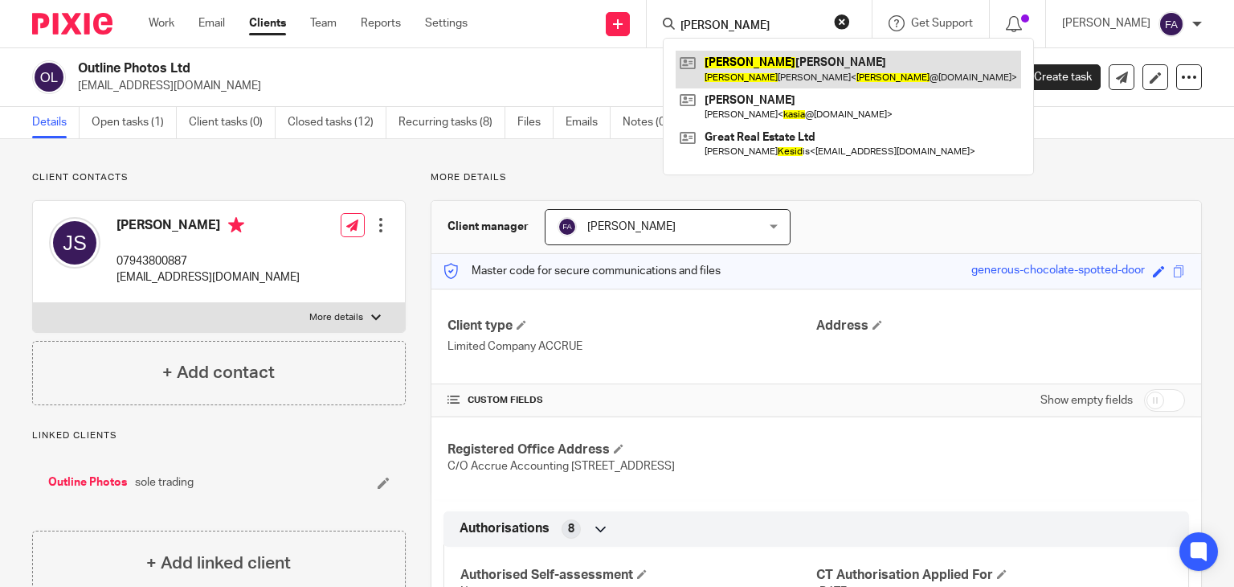
type input "[PERSON_NAME]"
click at [755, 63] on link at bounding box center [848, 69] width 345 height 37
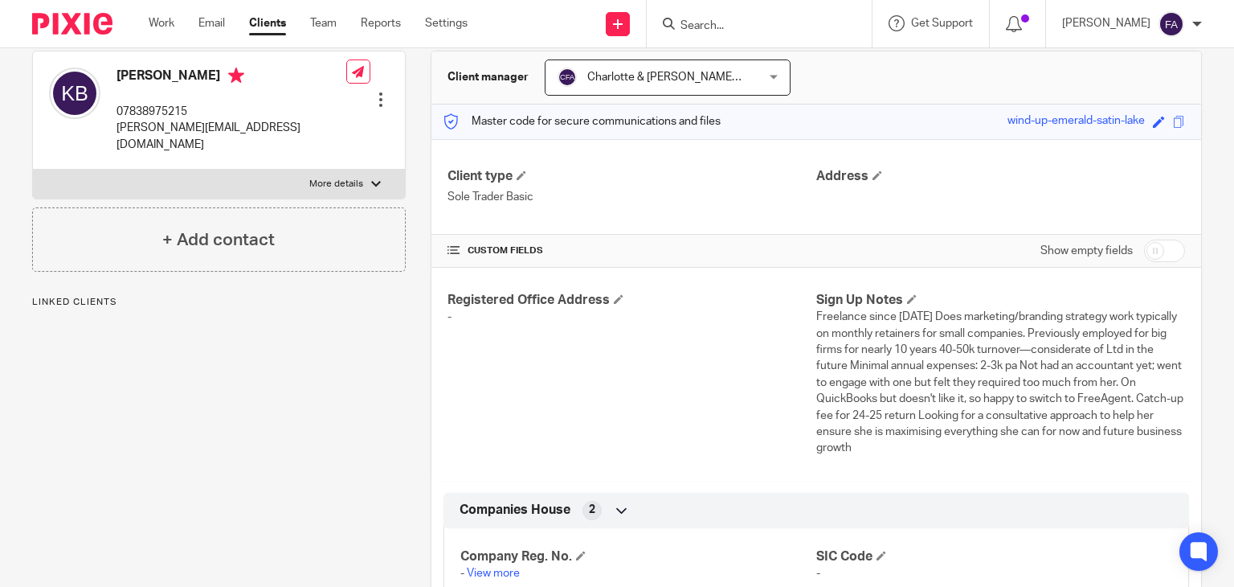
scroll to position [145, 0]
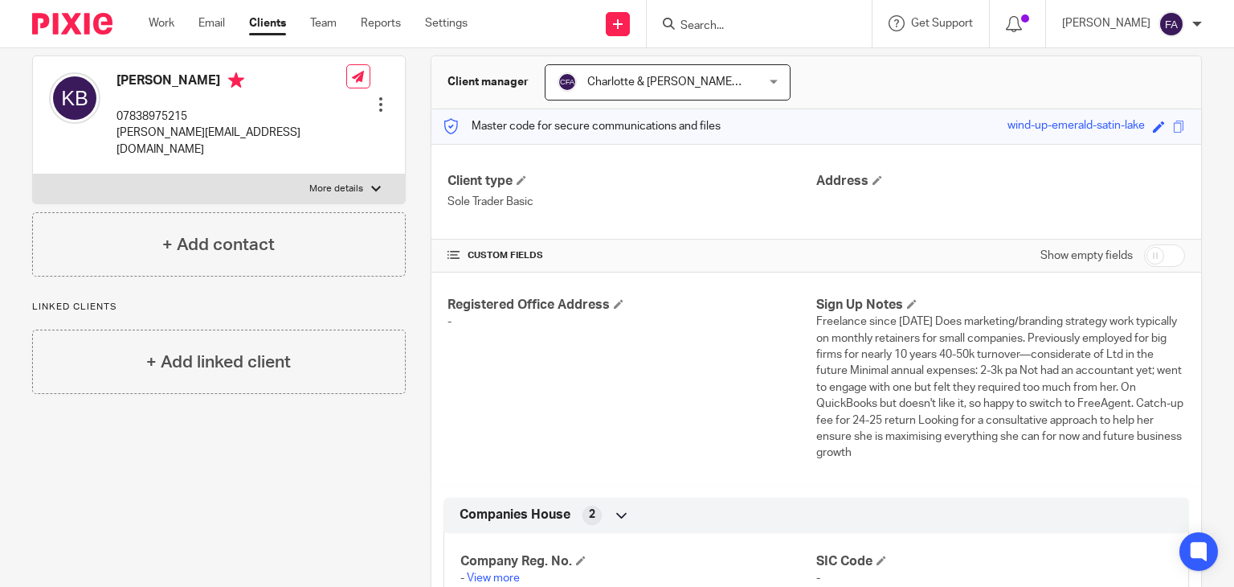
click at [358, 178] on label "More details" at bounding box center [219, 188] width 372 height 29
click at [33, 174] on input "More details" at bounding box center [32, 174] width 1 height 1
checkbox input "true"
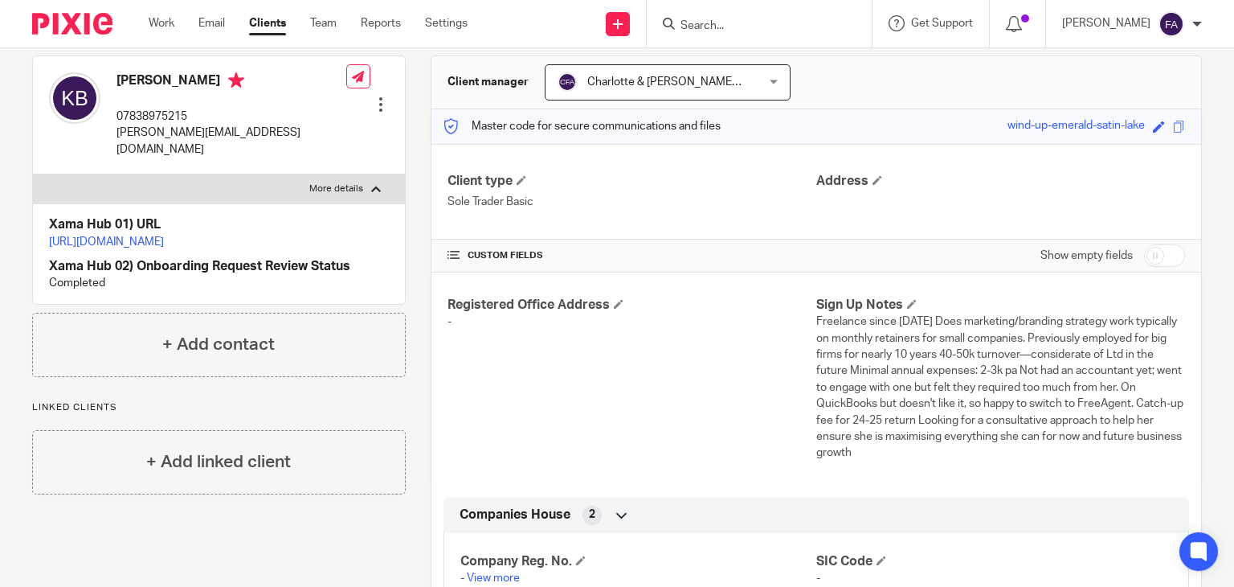
click at [164, 236] on link "[URL][DOMAIN_NAME]" at bounding box center [106, 241] width 115 height 11
click at [791, 24] on input "Search" at bounding box center [751, 26] width 145 height 14
type input "p"
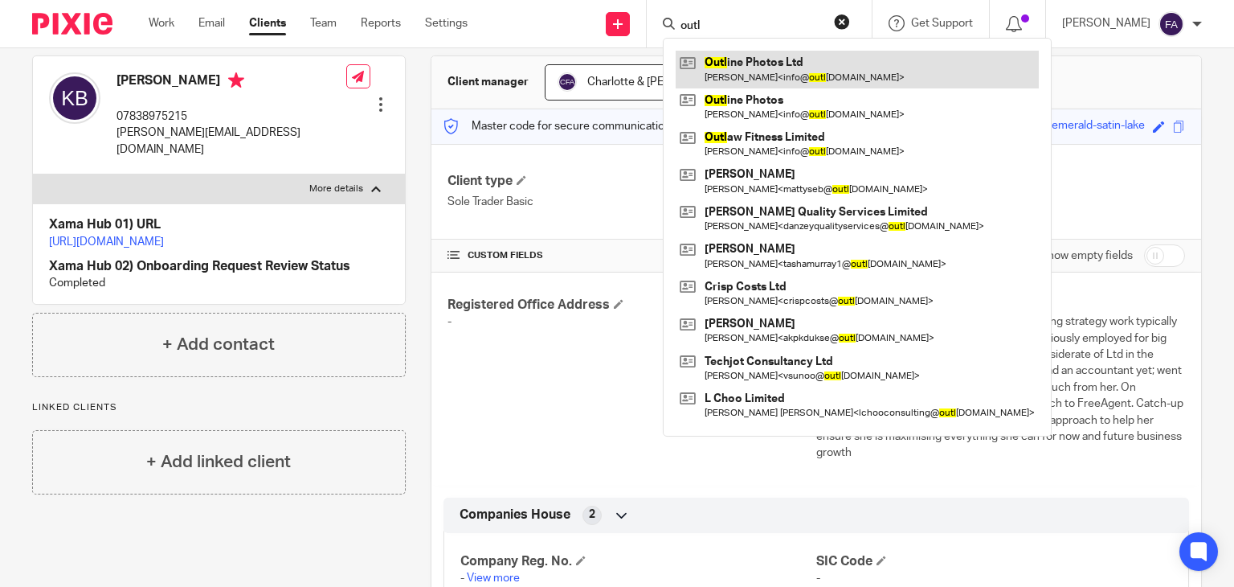
type input "outl"
click at [787, 72] on link at bounding box center [857, 69] width 363 height 37
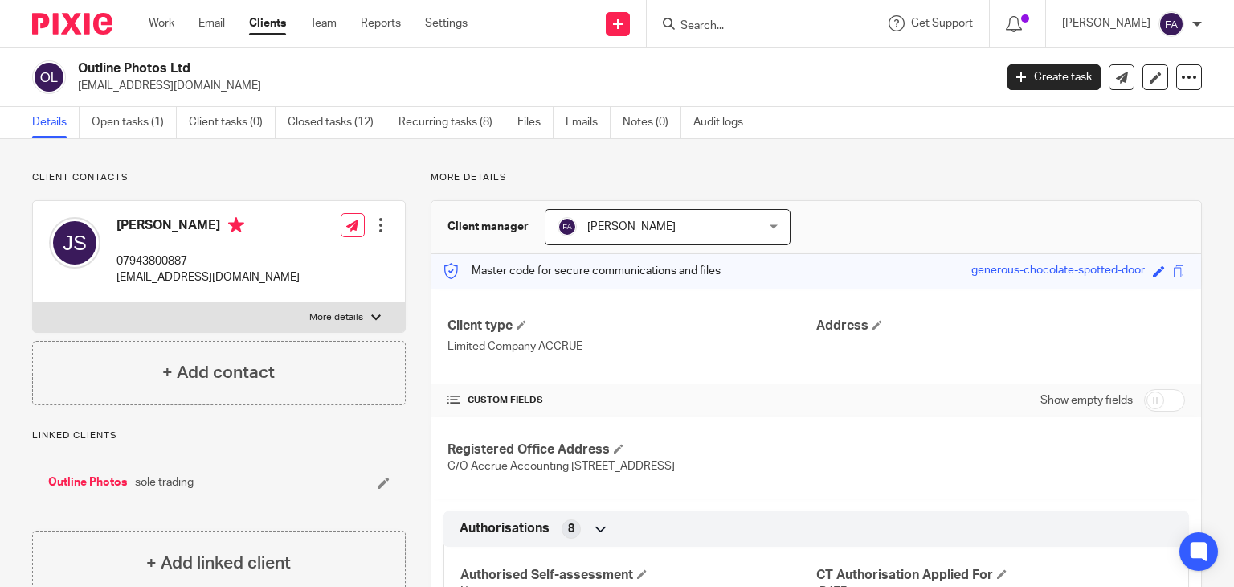
click at [733, 27] on input "Search" at bounding box center [751, 26] width 145 height 14
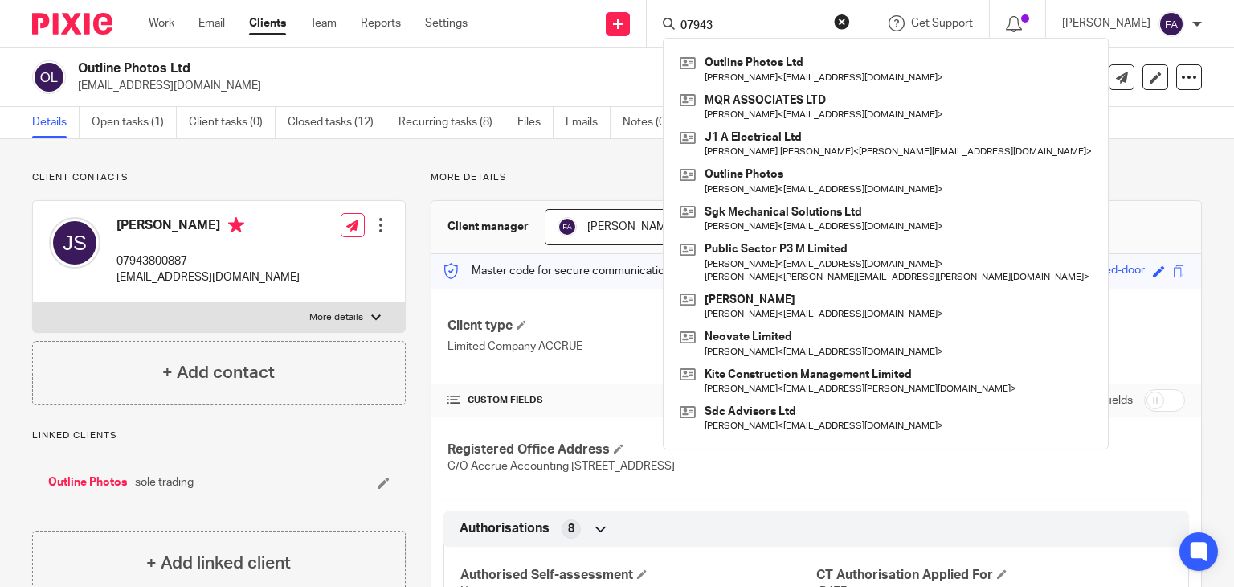
click at [768, 27] on input "07943" at bounding box center [751, 26] width 145 height 14
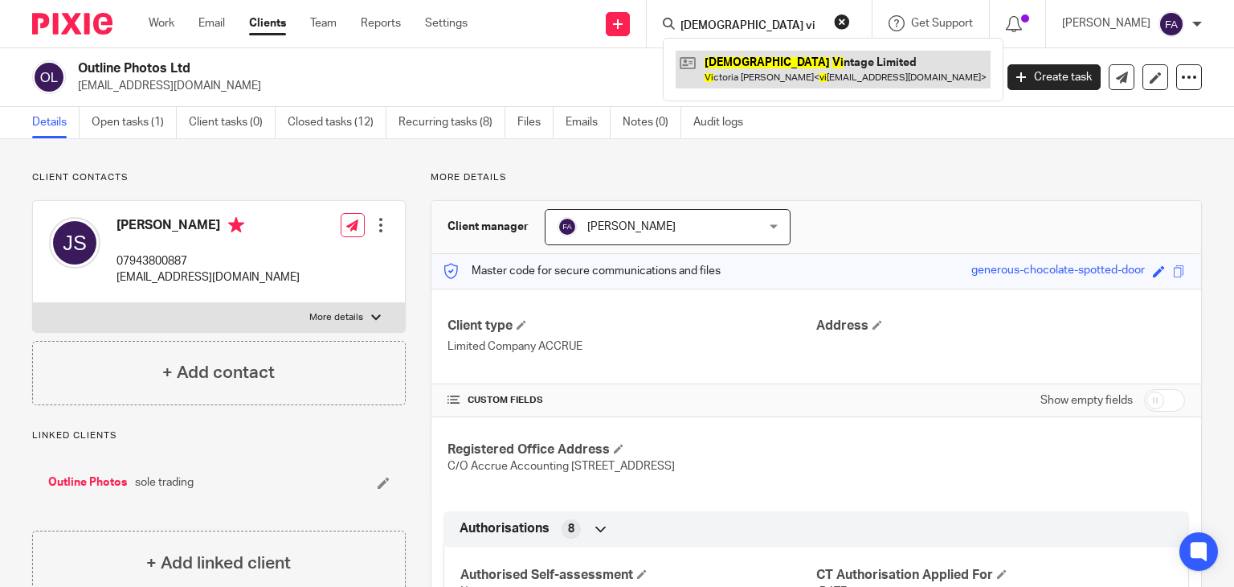
type input "[DEMOGRAPHIC_DATA] vi"
click at [779, 68] on link at bounding box center [833, 69] width 315 height 37
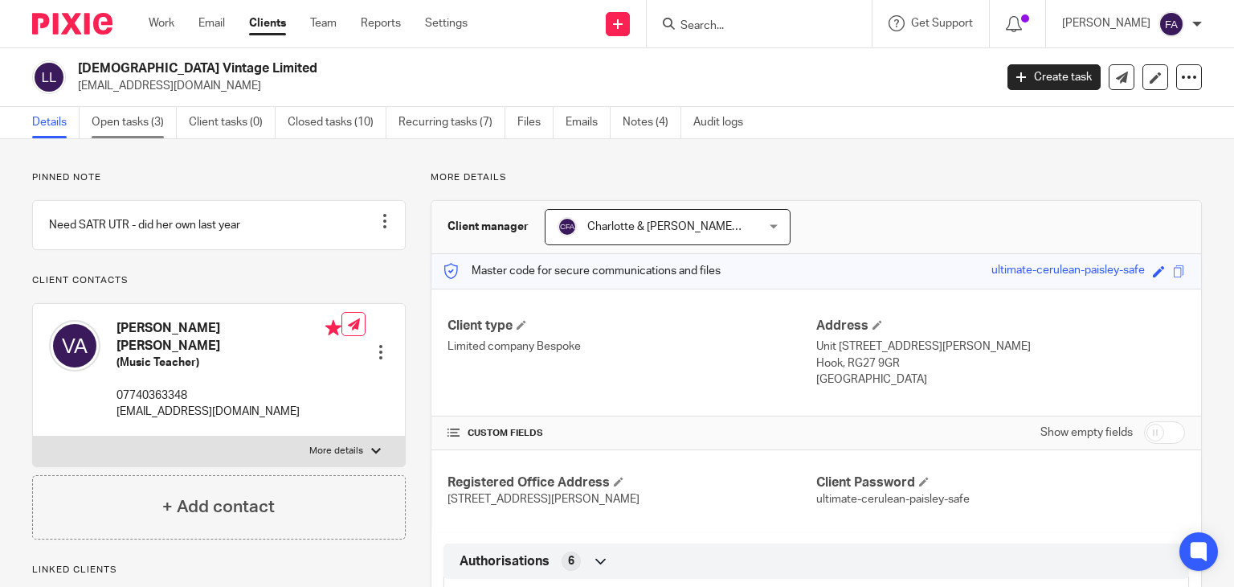
click at [151, 111] on link "Open tasks (3)" at bounding box center [134, 122] width 85 height 31
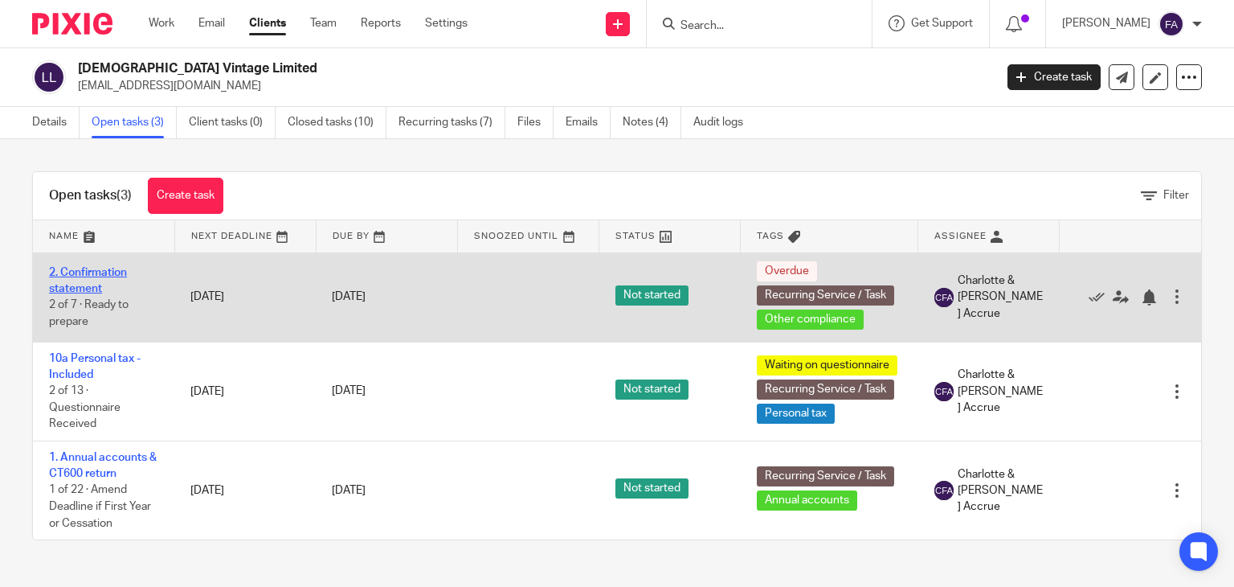
click at [91, 272] on link "2. Confirmation statement" at bounding box center [88, 280] width 78 height 27
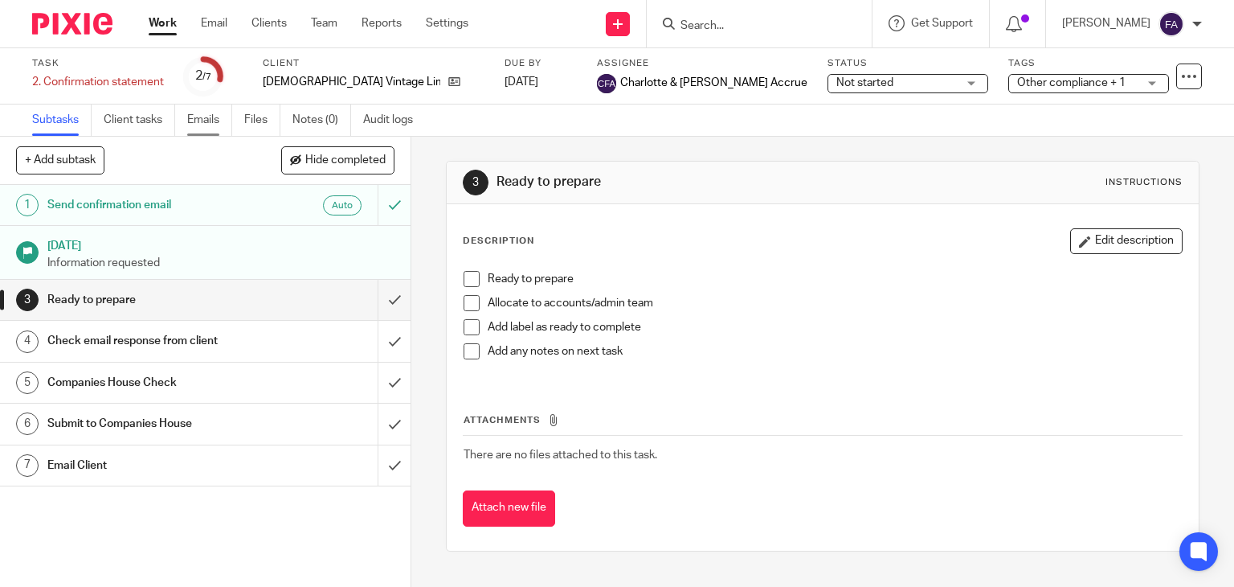
click at [213, 129] on link "Emails" at bounding box center [209, 119] width 45 height 31
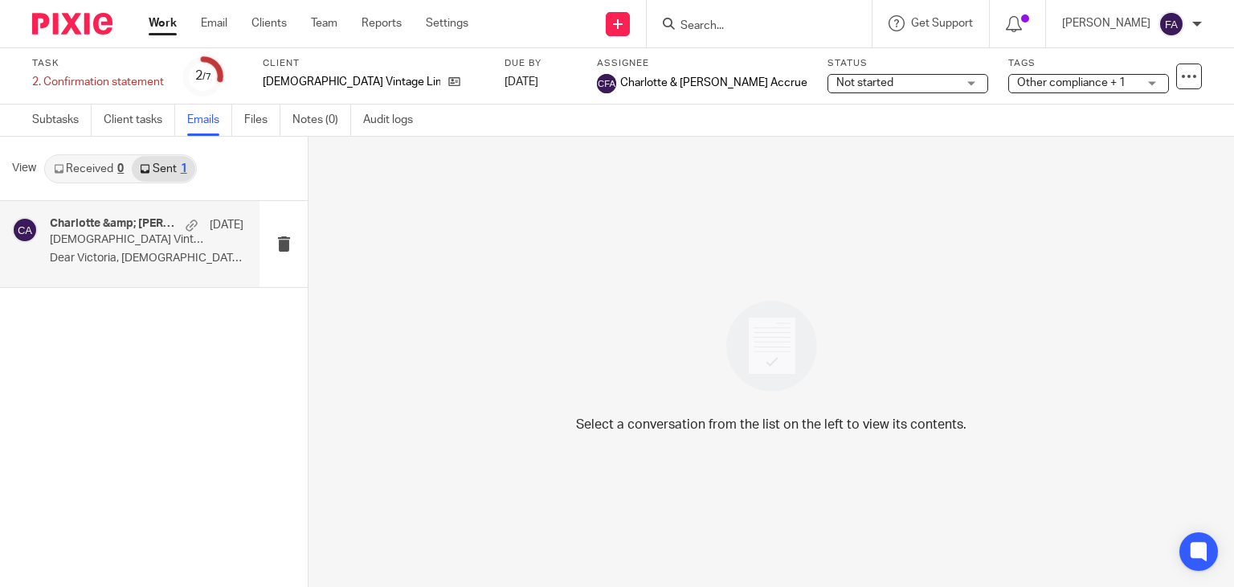
click at [138, 261] on p "Dear Victoria, Lady Vintage Limited We..." at bounding box center [147, 258] width 194 height 14
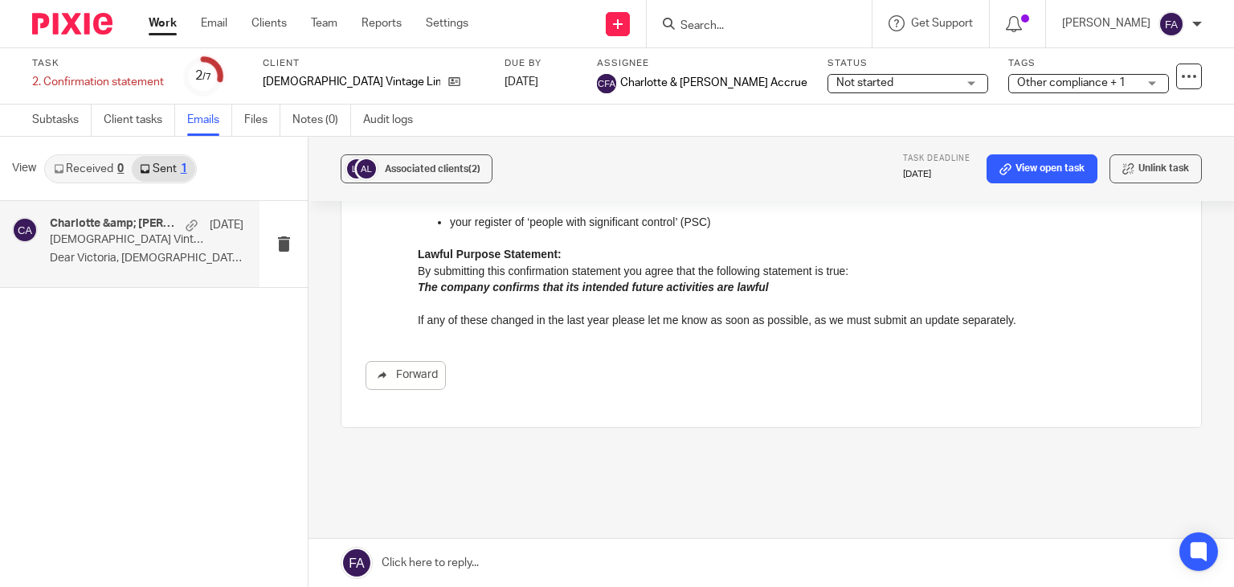
scroll to position [408, 0]
click at [390, 72] on div "Client Lady Vintage Limited" at bounding box center [374, 76] width 222 height 39
click at [448, 86] on icon at bounding box center [454, 82] width 12 height 12
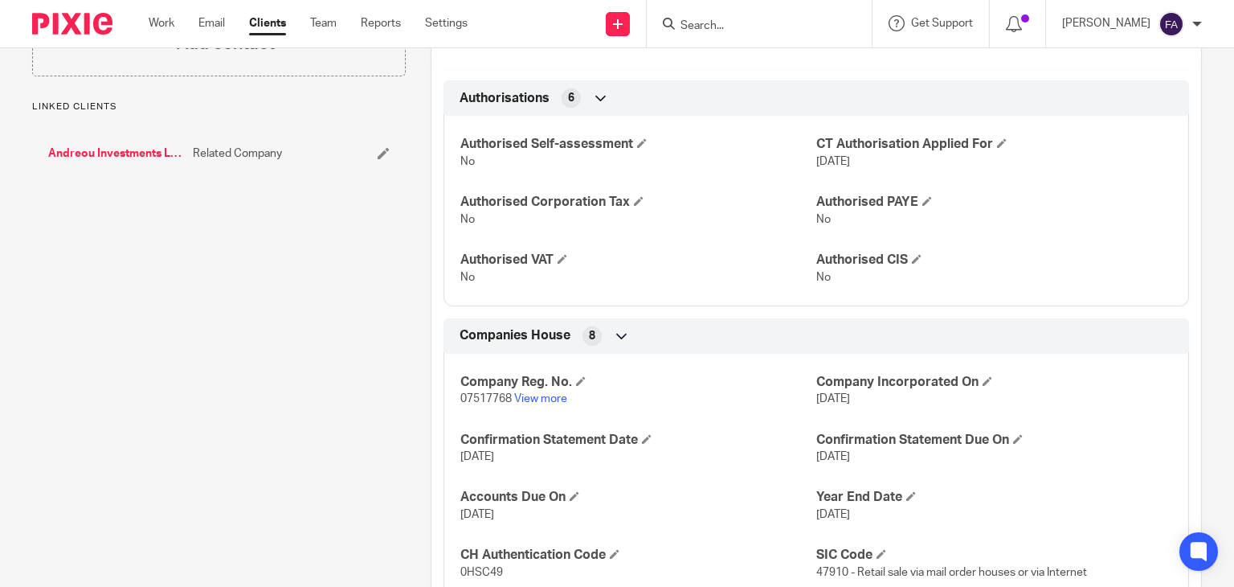
scroll to position [611, 0]
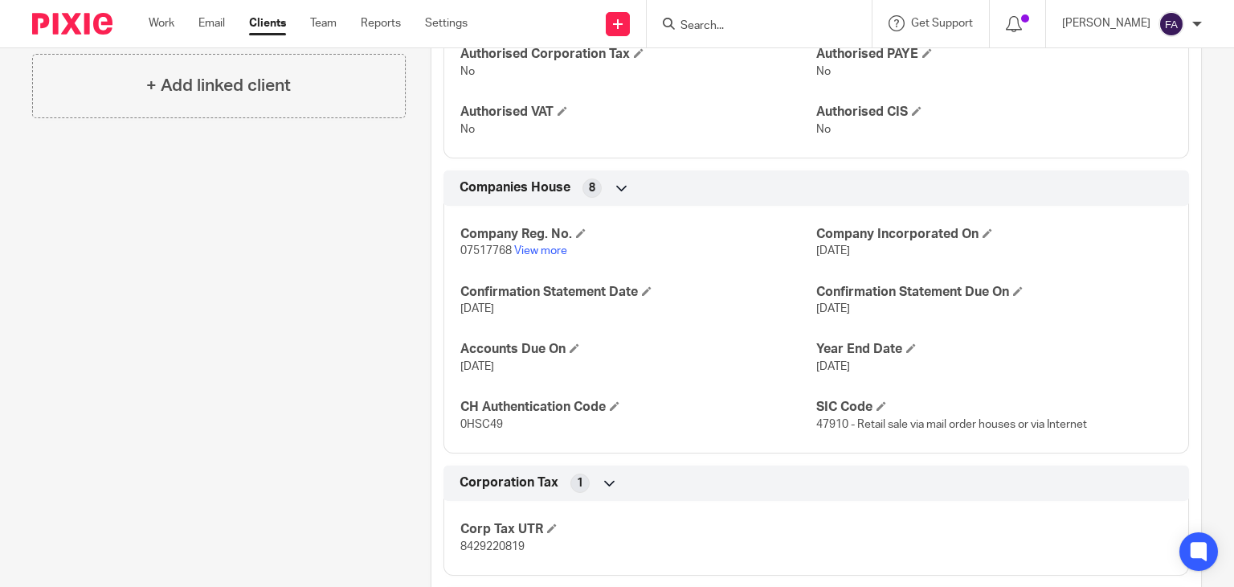
click at [486, 256] on span "07517768" at bounding box center [485, 250] width 51 height 11
copy p "07517768"
